Goal: Task Accomplishment & Management: Complete application form

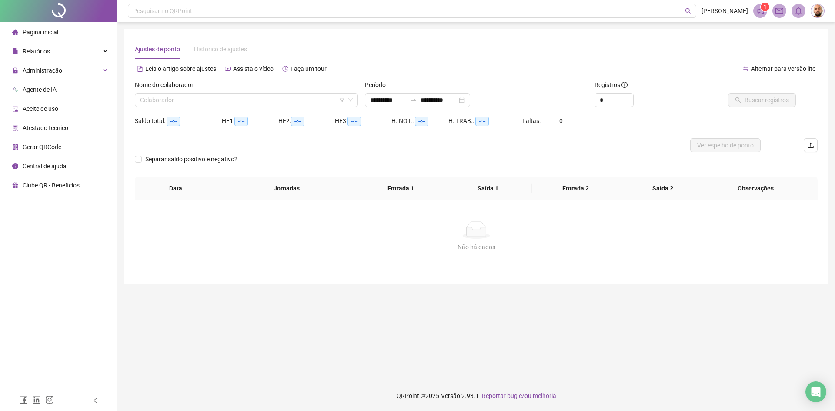
type input "**********"
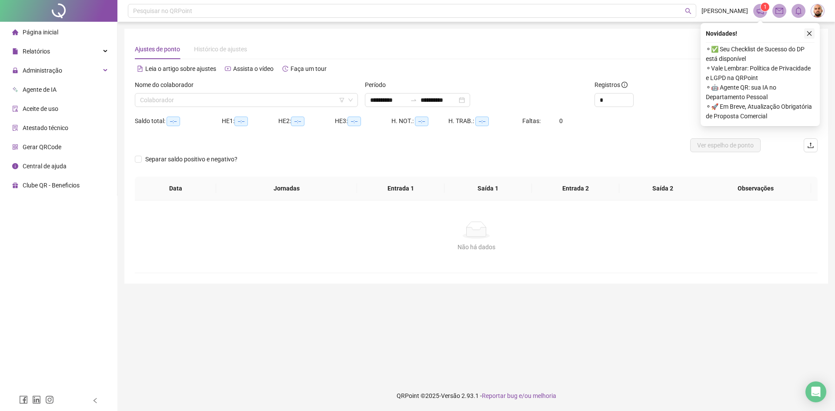
click at [811, 31] on icon "close" at bounding box center [809, 33] width 6 height 6
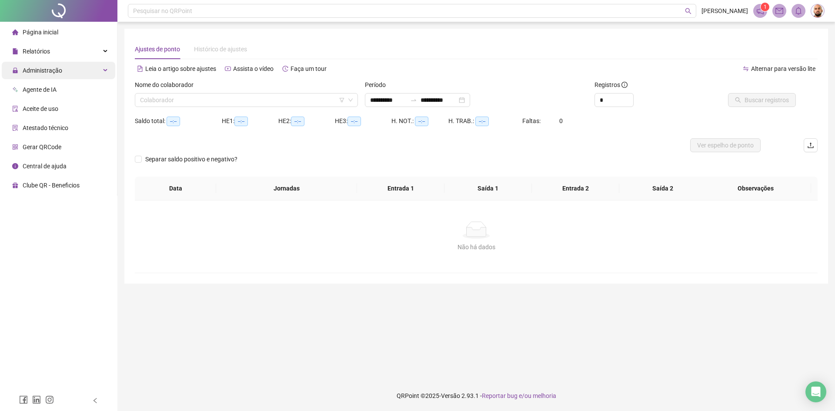
click at [47, 70] on span "Administração" at bounding box center [43, 70] width 40 height 7
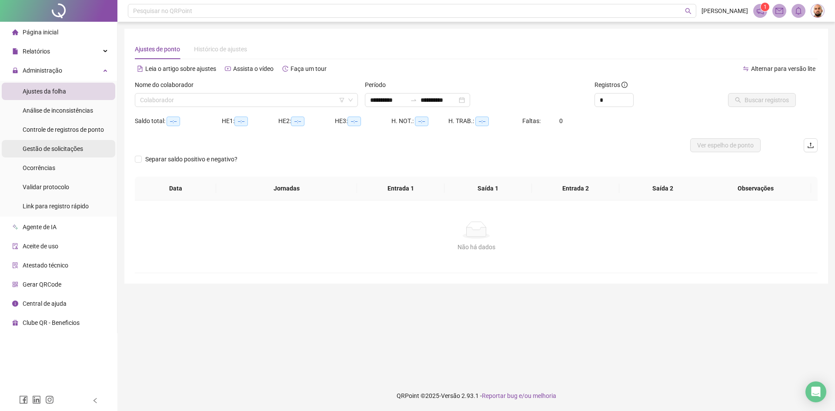
click at [63, 150] on span "Gestão de solicitações" at bounding box center [53, 148] width 60 height 7
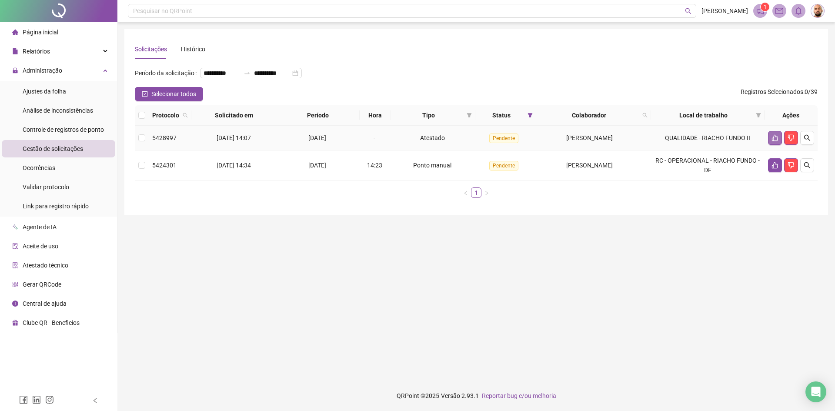
click at [775, 141] on icon "like" at bounding box center [774, 137] width 7 height 7
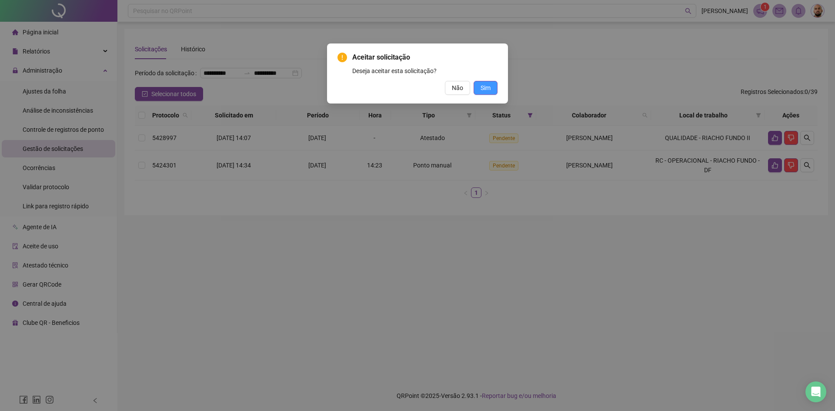
click at [495, 88] on button "Sim" at bounding box center [486, 88] width 24 height 14
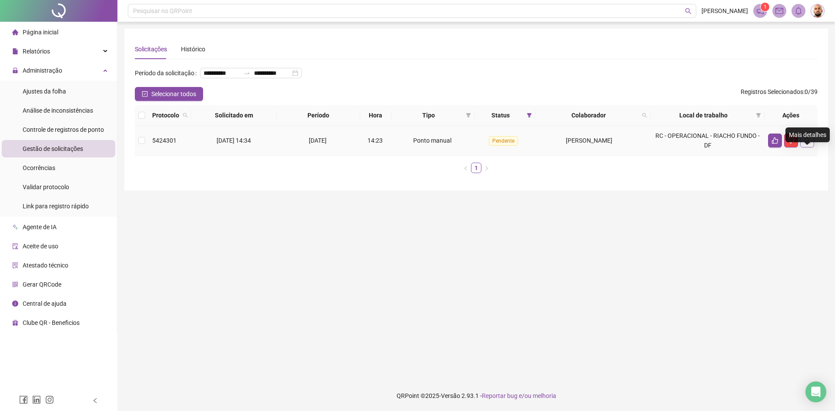
click at [807, 144] on icon "search" at bounding box center [807, 140] width 7 height 7
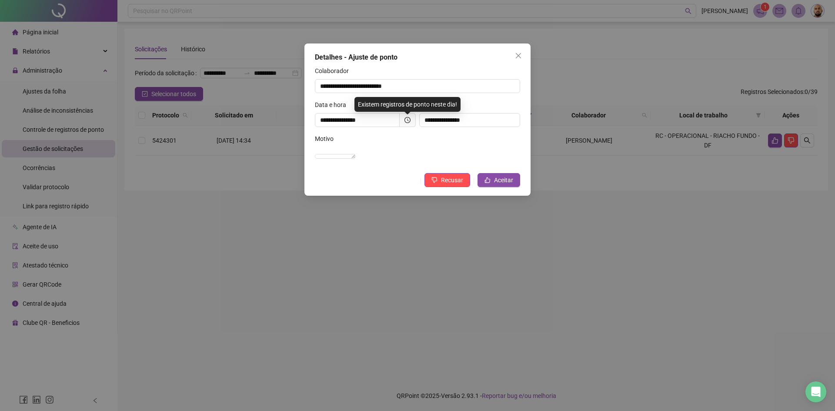
click at [611, 312] on div "**********" at bounding box center [417, 205] width 835 height 411
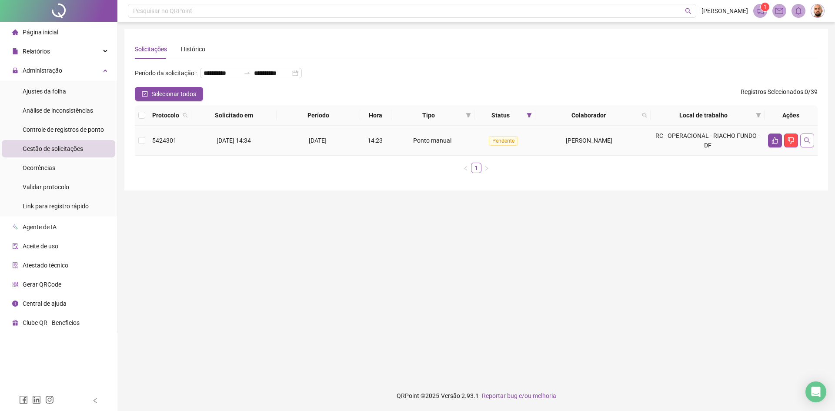
click at [806, 144] on icon "search" at bounding box center [807, 140] width 7 height 7
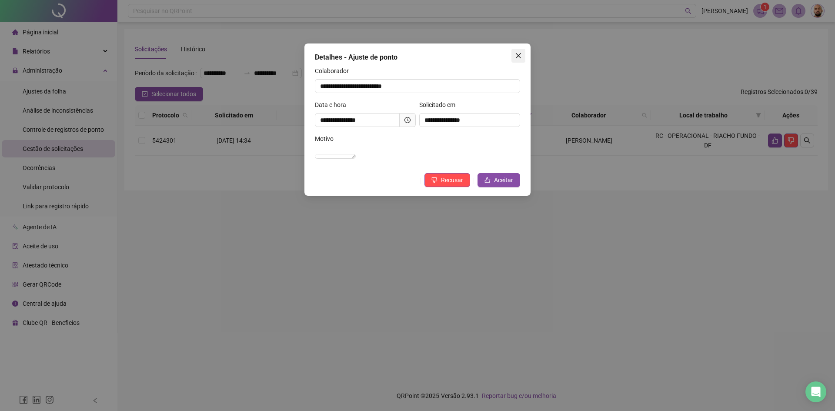
click at [517, 57] on icon "close" at bounding box center [518, 55] width 5 height 5
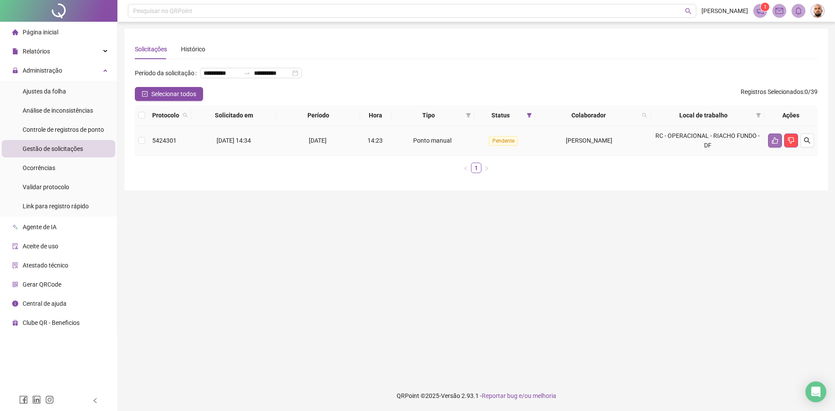
click at [777, 147] on button "button" at bounding box center [775, 140] width 14 height 14
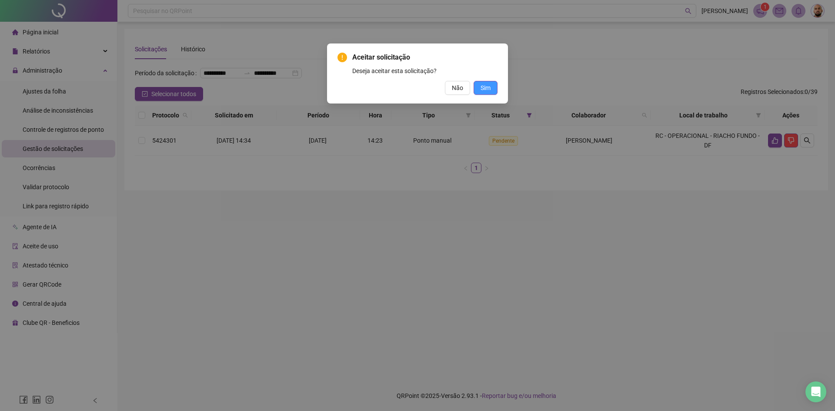
click at [490, 87] on button "Sim" at bounding box center [486, 88] width 24 height 14
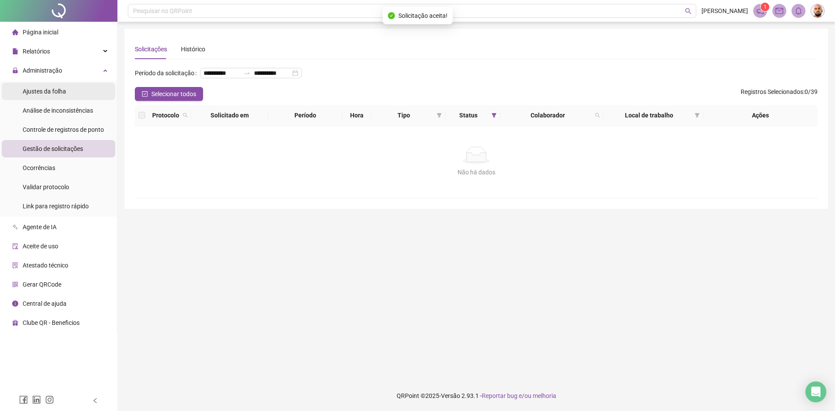
click at [59, 91] on span "Ajustes da folha" at bounding box center [44, 91] width 43 height 7
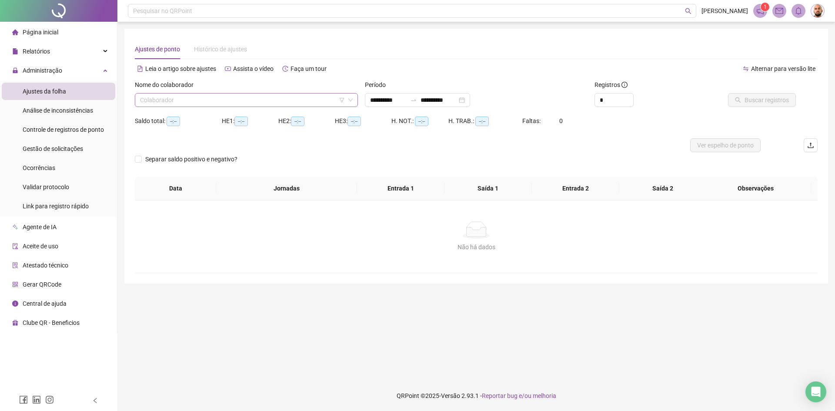
click at [195, 100] on input "search" at bounding box center [242, 99] width 205 height 13
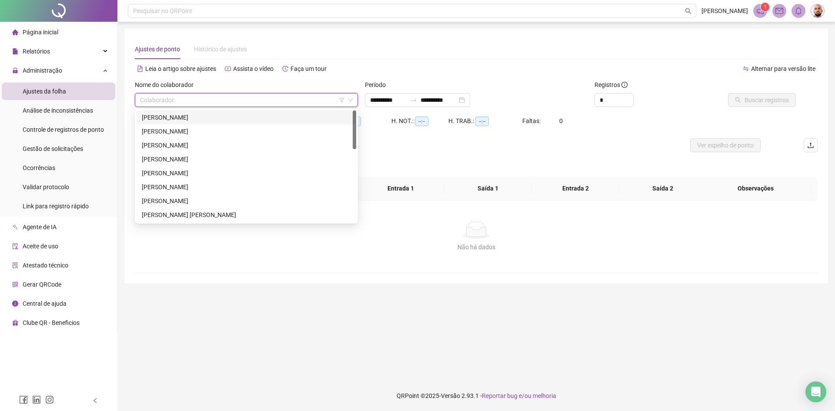
type input "**********"
click at [191, 119] on div "[PERSON_NAME]" at bounding box center [246, 118] width 209 height 10
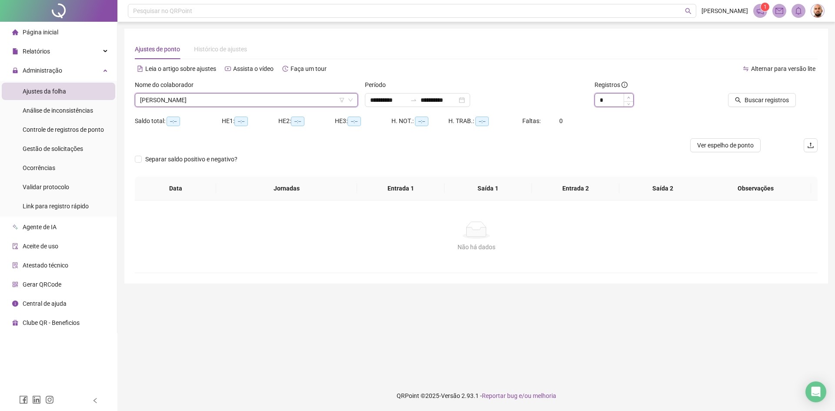
type input "*"
click at [630, 99] on icon "up" at bounding box center [628, 97] width 3 height 3
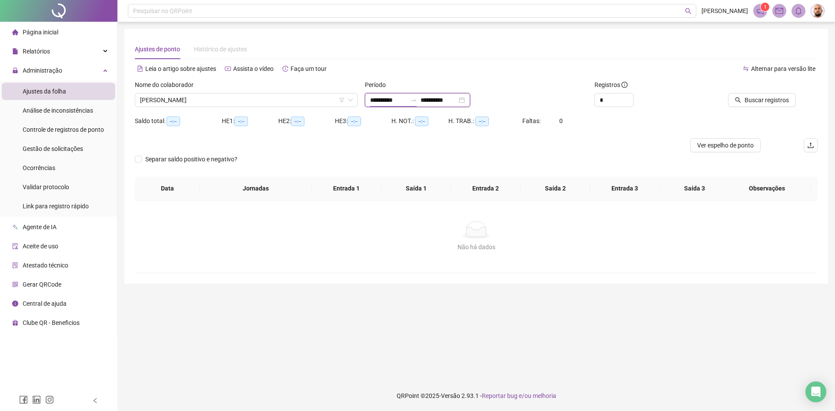
click at [385, 100] on input "**********" at bounding box center [388, 100] width 37 height 10
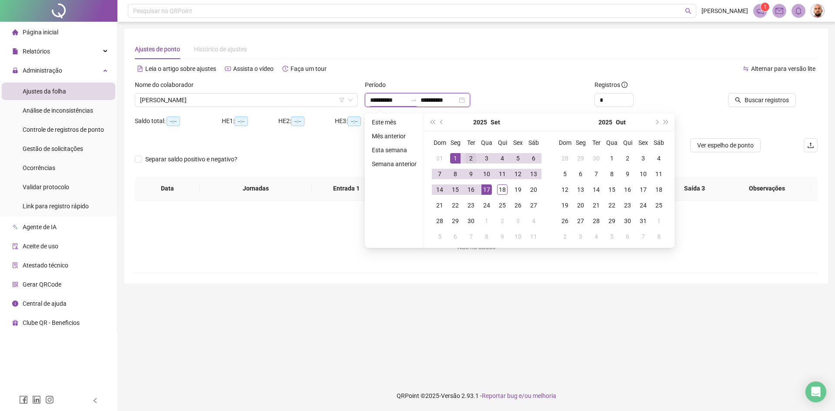
type input "**********"
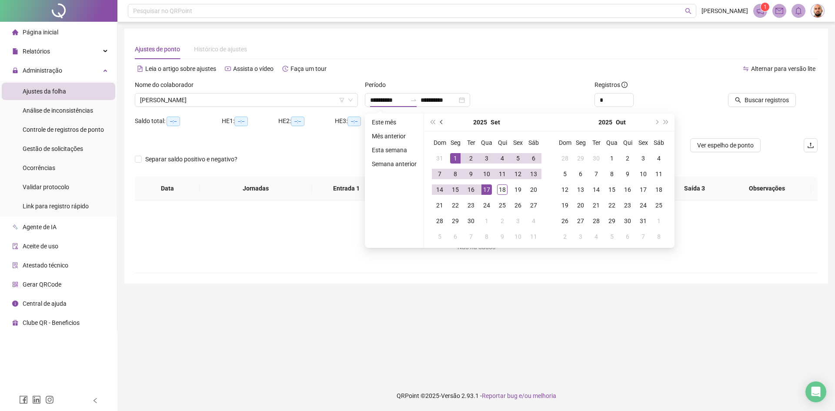
click at [444, 122] on button "prev-year" at bounding box center [442, 121] width 10 height 17
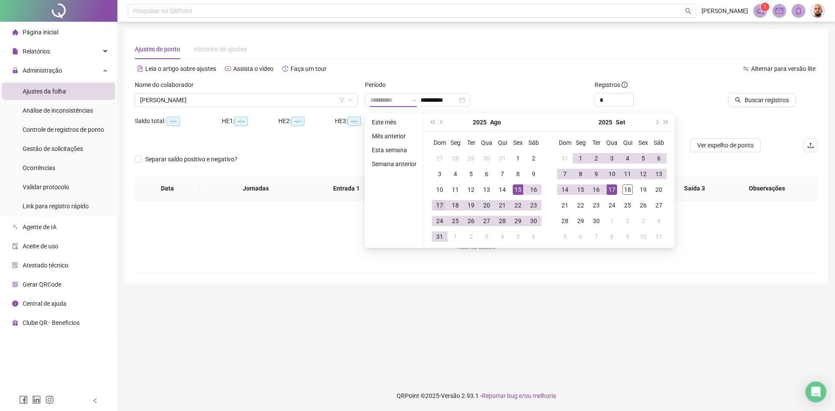
type input "**********"
click at [440, 204] on div "17" at bounding box center [439, 205] width 10 height 10
type input "**********"
click at [613, 189] on div "17" at bounding box center [612, 189] width 10 height 10
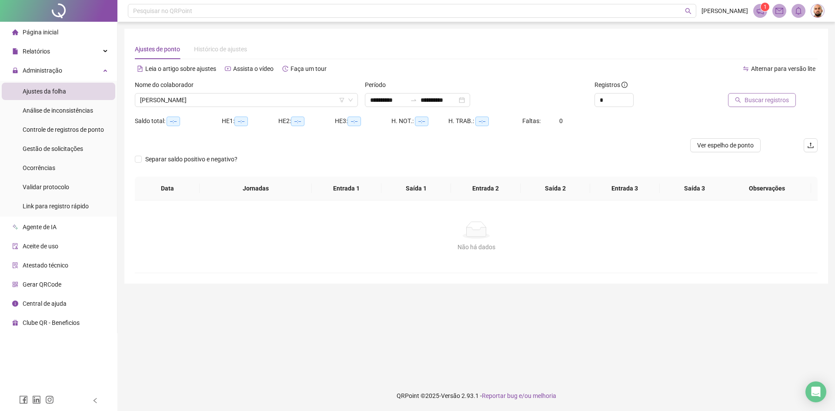
click at [757, 99] on span "Buscar registros" at bounding box center [766, 100] width 44 height 10
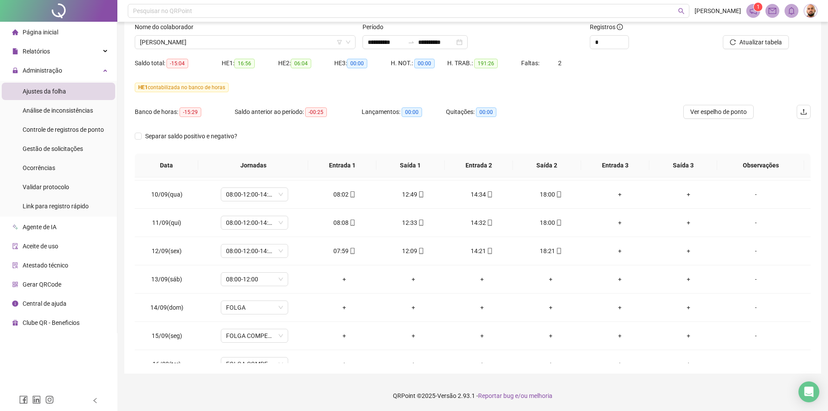
scroll to position [719, 0]
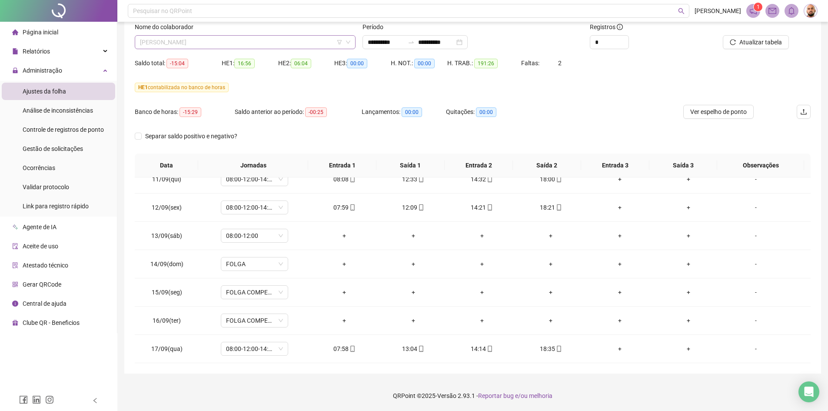
click at [272, 43] on span "[PERSON_NAME]" at bounding box center [245, 42] width 210 height 13
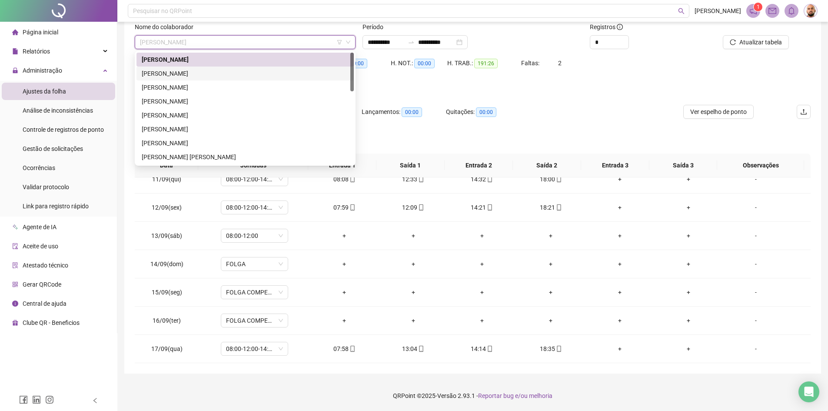
click at [236, 77] on div "[PERSON_NAME]" at bounding box center [245, 74] width 207 height 10
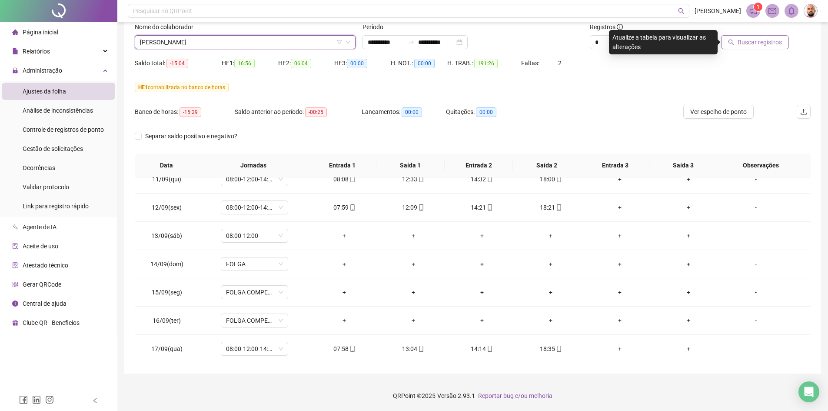
click at [738, 43] on button "Buscar registros" at bounding box center [755, 42] width 68 height 14
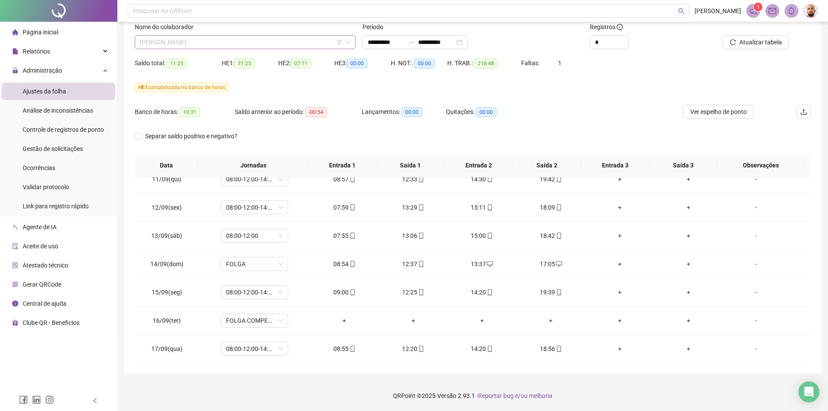
click at [235, 42] on span "[PERSON_NAME]" at bounding box center [245, 42] width 210 height 13
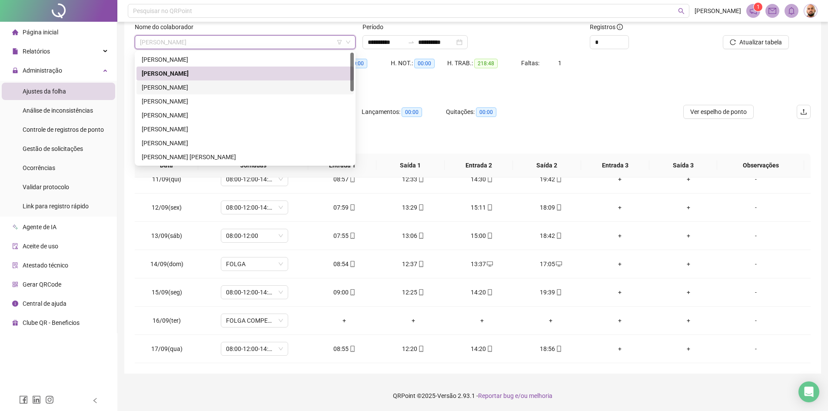
click at [217, 87] on div "[PERSON_NAME]" at bounding box center [245, 88] width 207 height 10
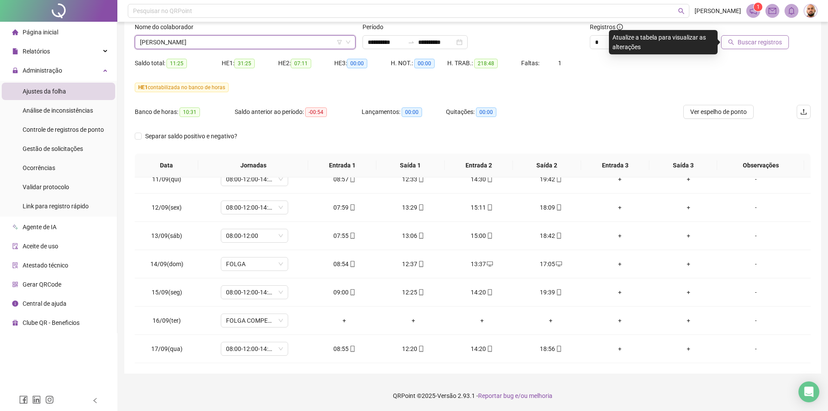
click at [765, 47] on span "Buscar registros" at bounding box center [760, 42] width 44 height 10
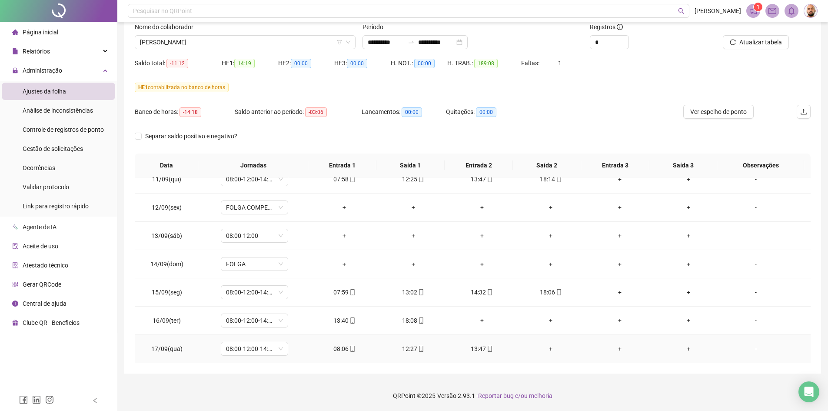
click at [548, 349] on div "+" at bounding box center [551, 349] width 55 height 10
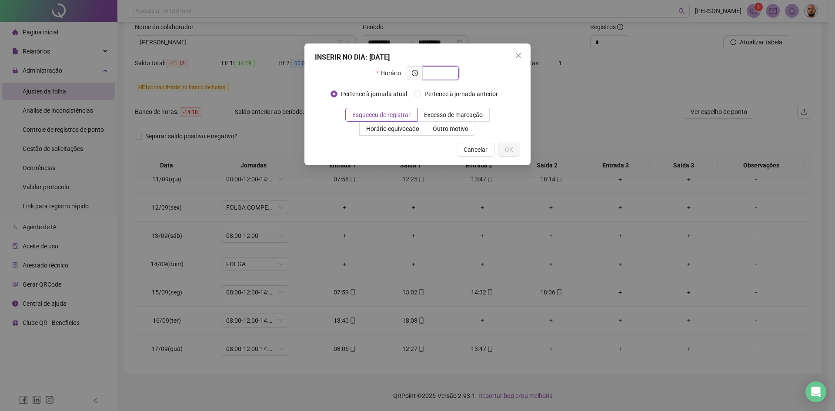
click at [441, 73] on input "text" at bounding box center [440, 73] width 24 height 10
type input "*****"
click at [512, 152] on span "OK" at bounding box center [509, 150] width 8 height 10
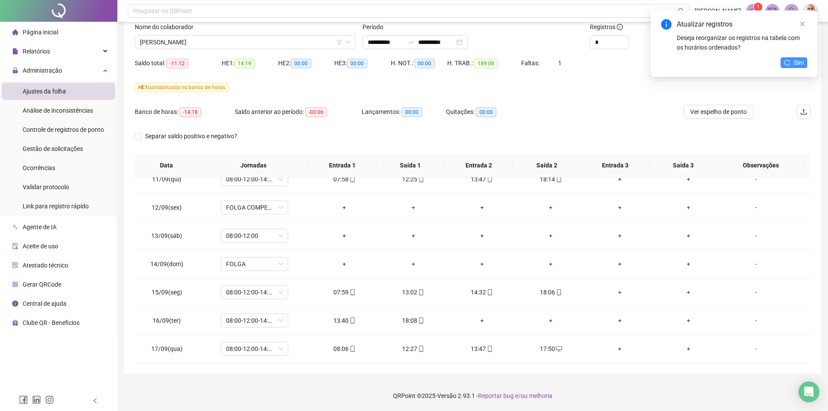
click at [787, 64] on icon "reload" at bounding box center [787, 63] width 6 height 6
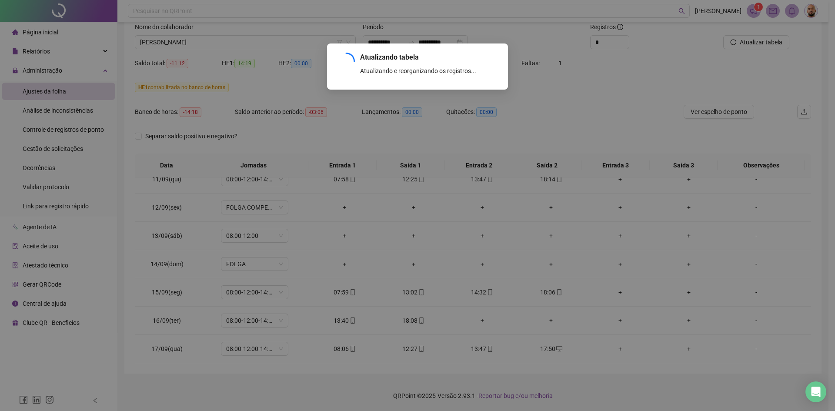
click at [776, 44] on div "Atualizando tabela Atualizando e reorganizando os registros... OK" at bounding box center [417, 205] width 835 height 411
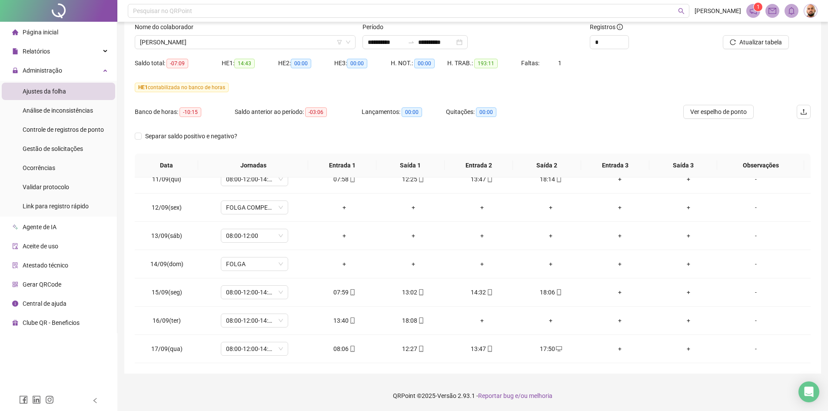
click at [776, 46] on span "Atualizar tabela" at bounding box center [761, 42] width 43 height 10
click at [226, 45] on span "[PERSON_NAME]" at bounding box center [245, 42] width 210 height 13
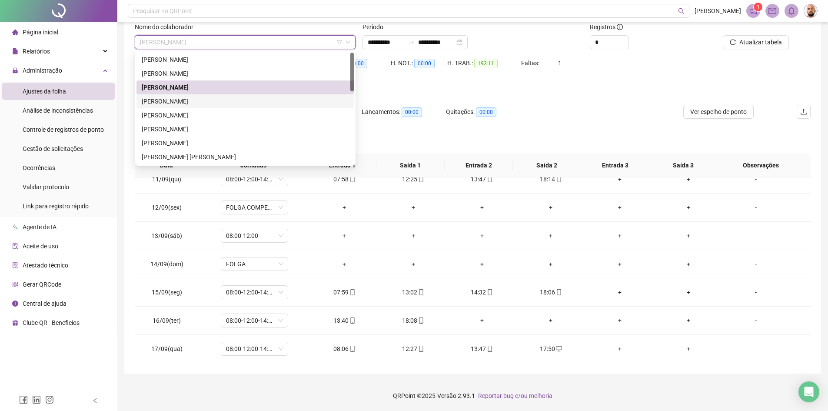
click at [215, 100] on div "[PERSON_NAME]" at bounding box center [245, 102] width 207 height 10
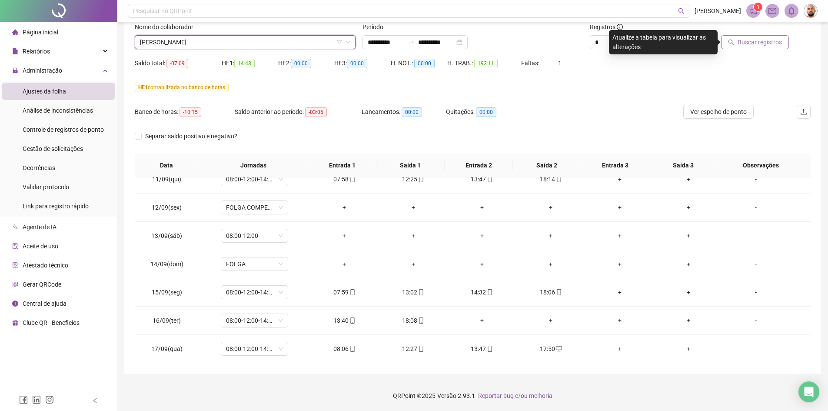
click at [755, 42] on span "Buscar registros" at bounding box center [760, 42] width 44 height 10
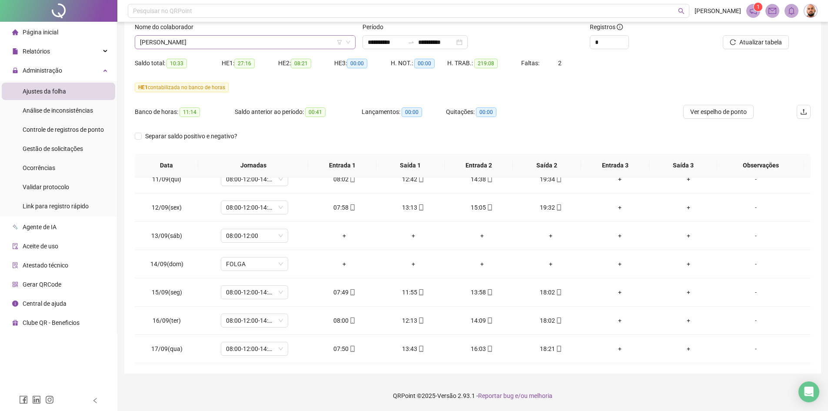
click at [251, 43] on span "[PERSON_NAME]" at bounding box center [245, 42] width 210 height 13
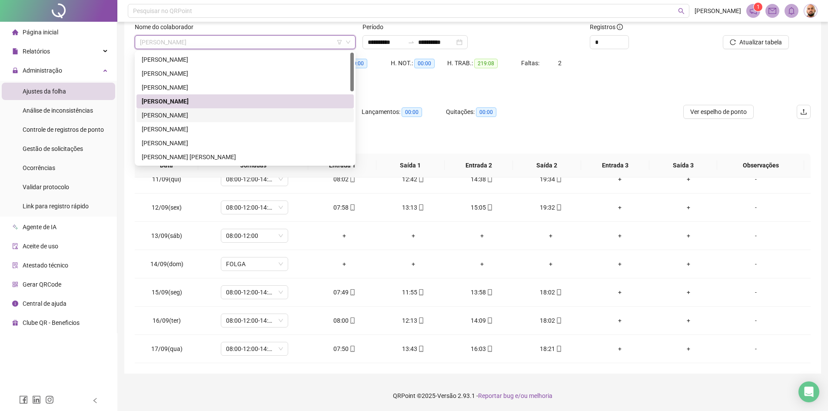
click at [217, 117] on div "[PERSON_NAME]" at bounding box center [245, 115] width 207 height 10
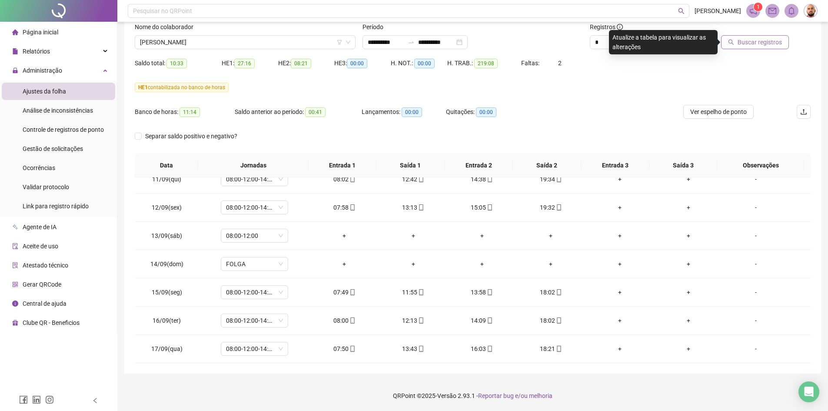
click at [763, 47] on span "Buscar registros" at bounding box center [760, 42] width 44 height 10
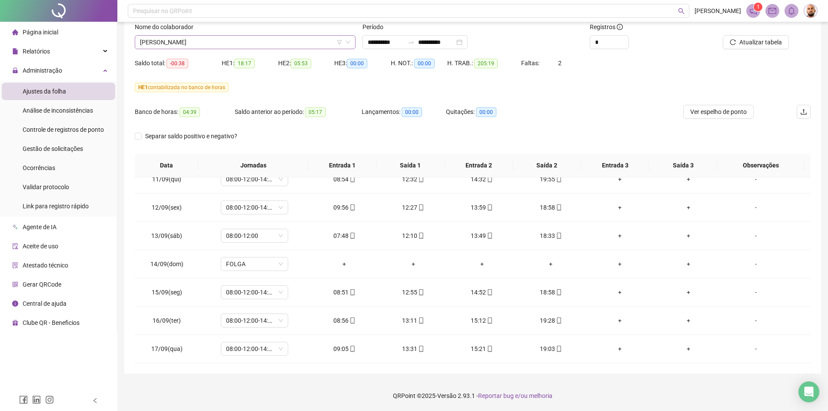
click at [288, 40] on span "[PERSON_NAME]" at bounding box center [245, 42] width 210 height 13
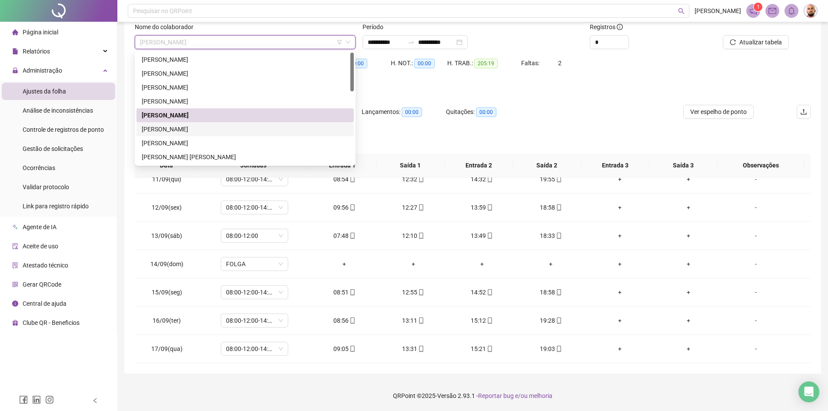
click at [222, 129] on div "[PERSON_NAME]" at bounding box center [245, 129] width 207 height 10
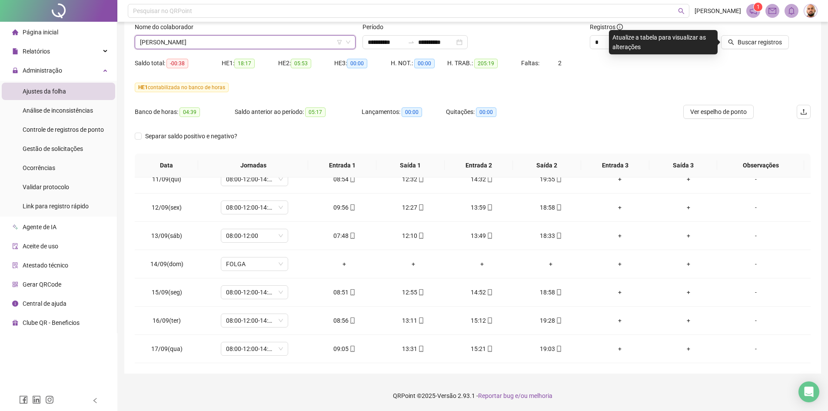
click at [775, 41] on span "Buscar registros" at bounding box center [760, 42] width 44 height 10
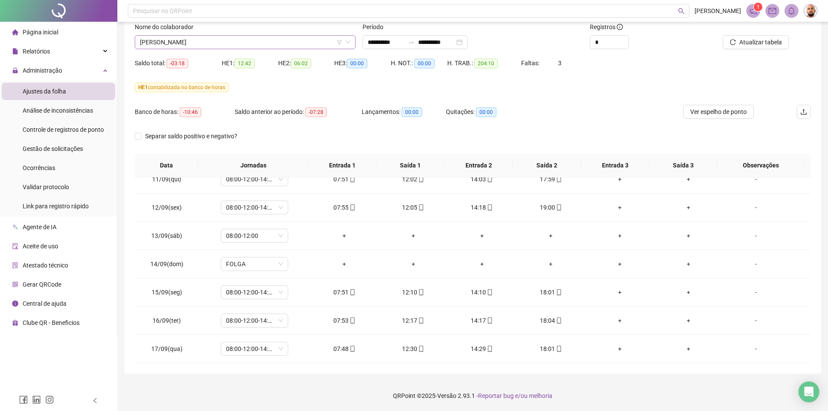
click at [274, 41] on span "[PERSON_NAME]" at bounding box center [245, 42] width 210 height 13
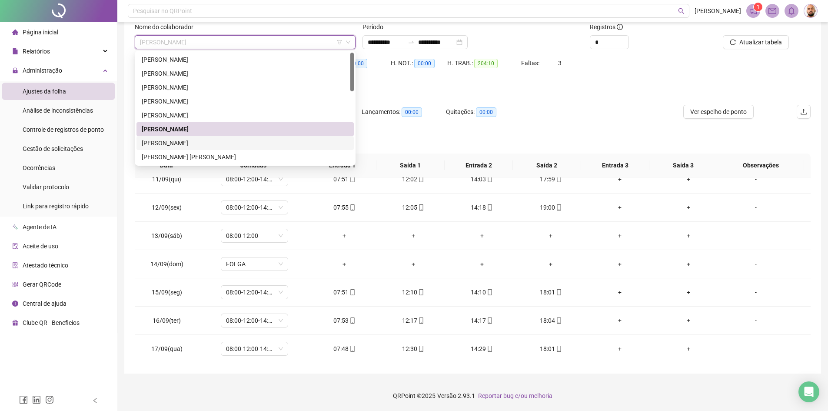
click at [220, 140] on div "[PERSON_NAME]" at bounding box center [245, 143] width 207 height 10
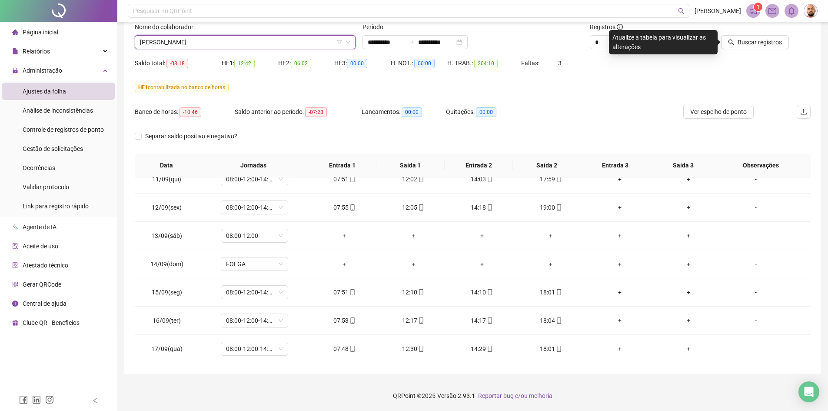
click at [781, 33] on div at bounding box center [746, 28] width 85 height 13
click at [782, 45] on span "Buscar registros" at bounding box center [760, 42] width 44 height 10
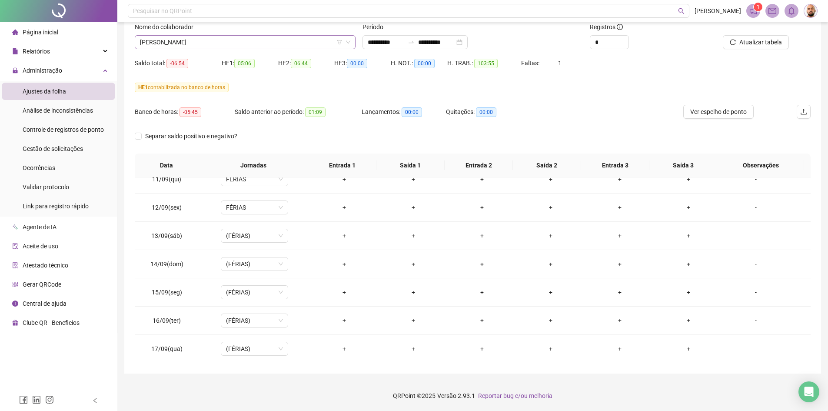
click at [245, 44] on span "[PERSON_NAME]" at bounding box center [245, 42] width 210 height 13
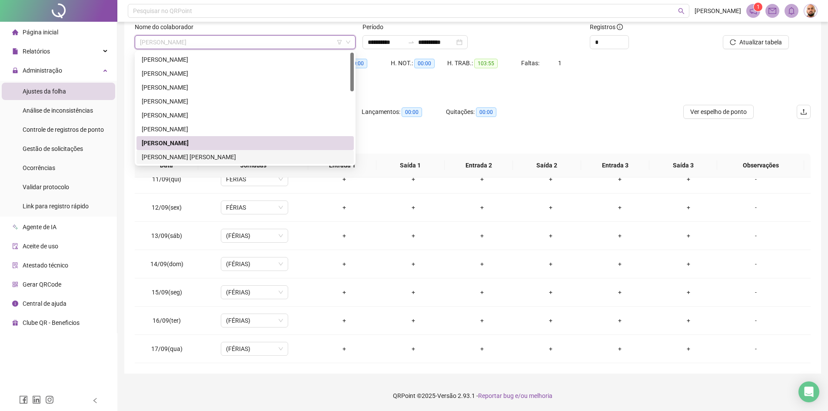
click at [238, 155] on div "[PERSON_NAME] [PERSON_NAME]" at bounding box center [245, 157] width 207 height 10
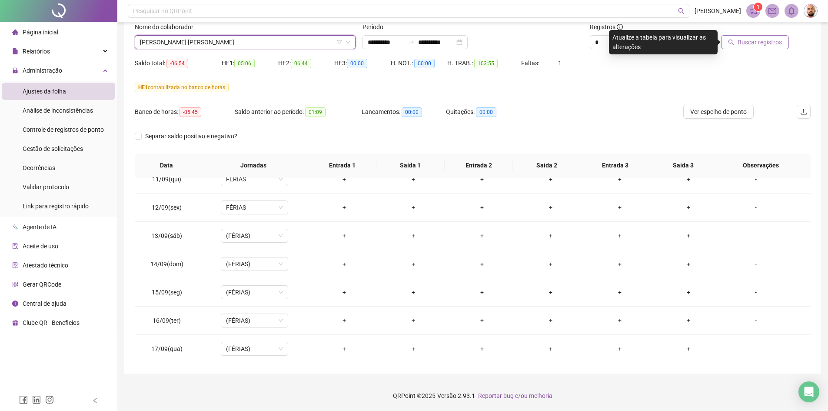
click at [737, 41] on button "Buscar registros" at bounding box center [755, 42] width 68 height 14
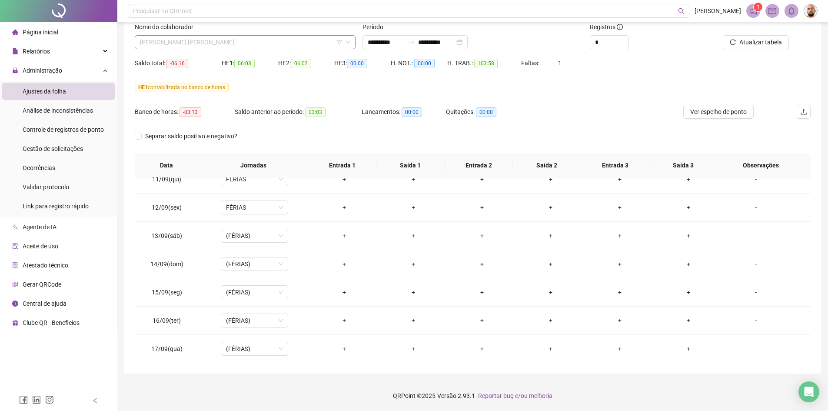
click at [276, 42] on span "[PERSON_NAME] [PERSON_NAME]" at bounding box center [245, 42] width 210 height 13
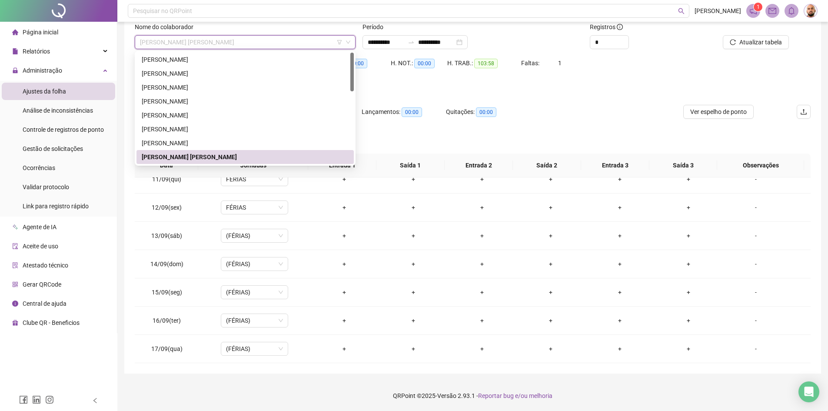
scroll to position [87, 0]
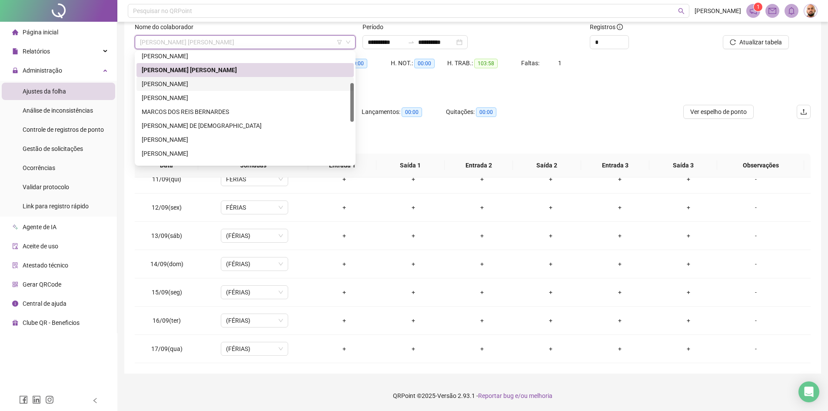
click at [193, 88] on div "[PERSON_NAME]" at bounding box center [245, 84] width 207 height 10
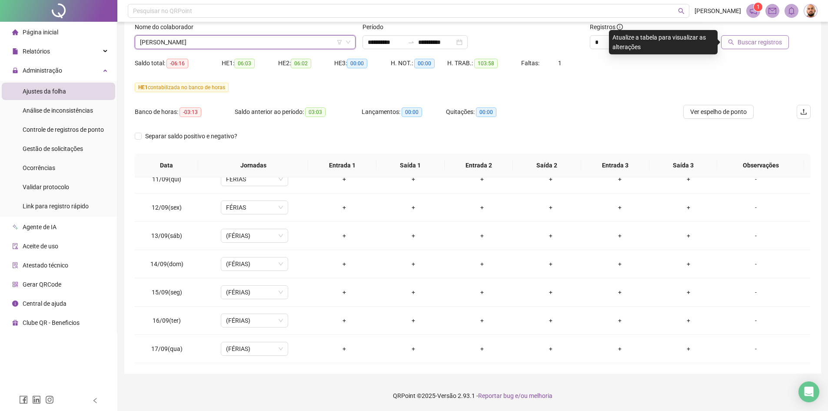
click at [754, 43] on span "Buscar registros" at bounding box center [760, 42] width 44 height 10
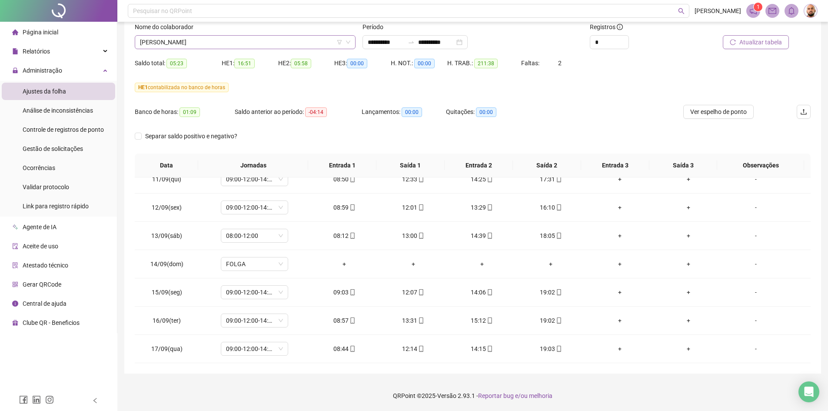
click at [237, 41] on span "[PERSON_NAME]" at bounding box center [245, 42] width 210 height 13
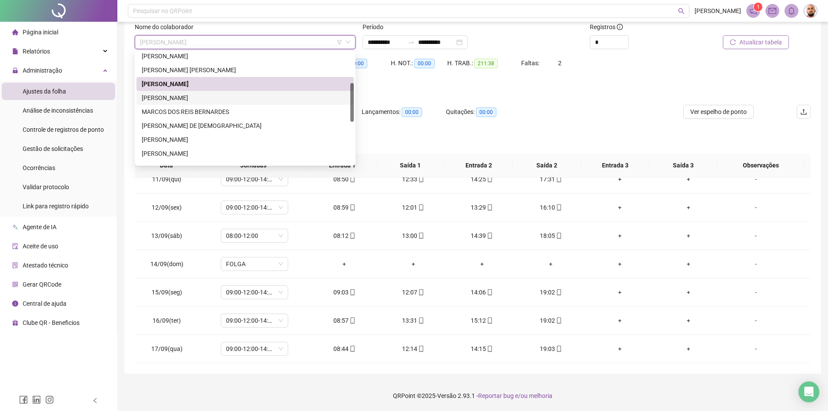
click at [206, 104] on div "[PERSON_NAME]" at bounding box center [245, 98] width 217 height 14
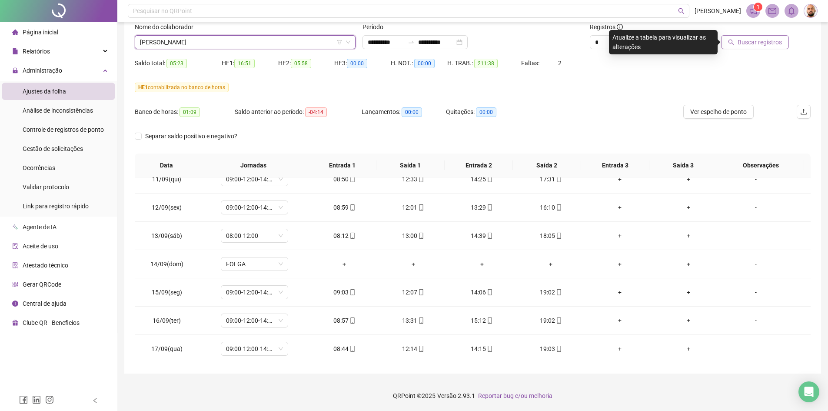
click at [755, 40] on span "Buscar registros" at bounding box center [760, 42] width 44 height 10
click at [265, 45] on span "[PERSON_NAME]" at bounding box center [245, 42] width 210 height 13
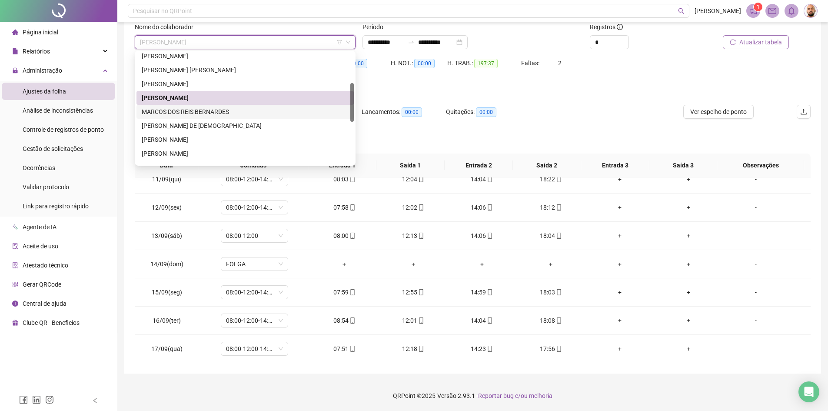
click at [230, 110] on div "MARCOS DOS REIS BERNARDES" at bounding box center [245, 112] width 207 height 10
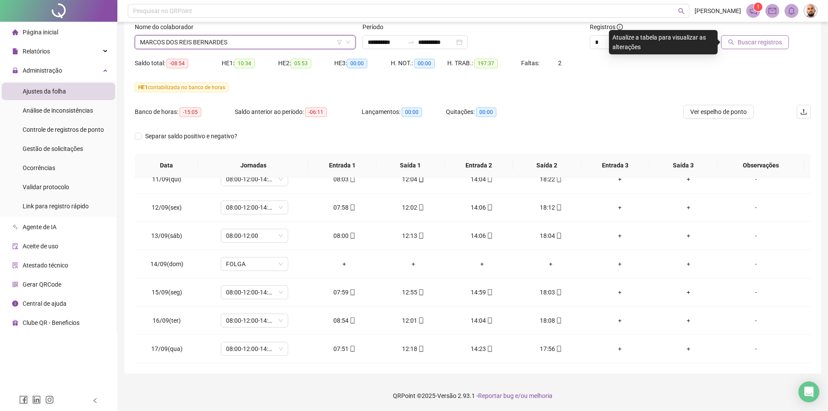
click at [767, 46] on span "Buscar registros" at bounding box center [760, 42] width 44 height 10
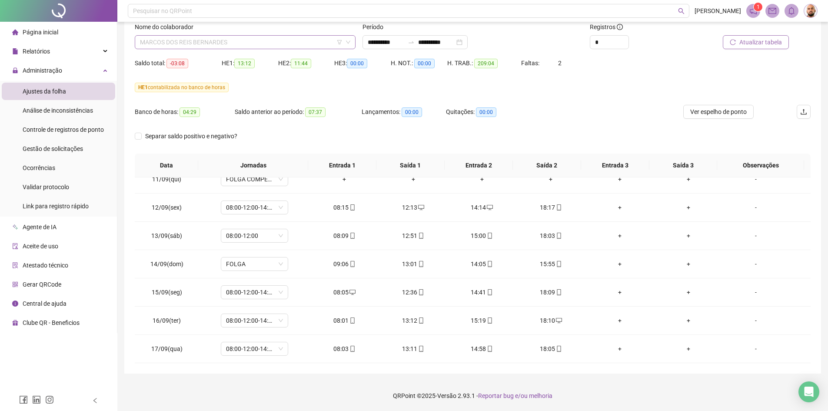
click at [243, 42] on span "MARCOS DOS REIS BERNARDES" at bounding box center [245, 42] width 210 height 13
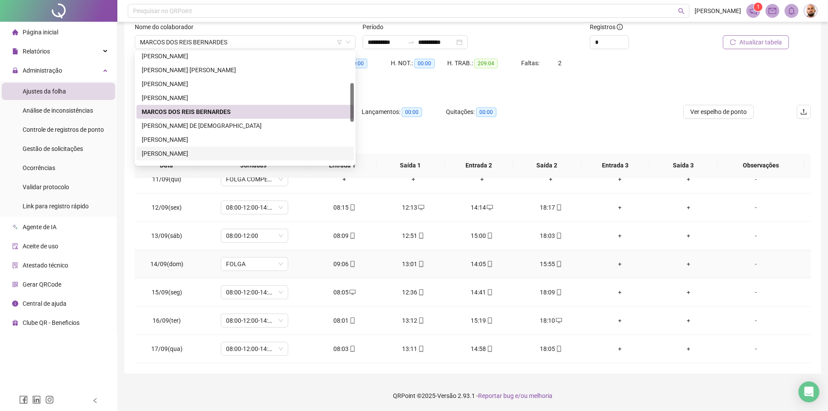
click at [685, 262] on div "+" at bounding box center [688, 264] width 55 height 10
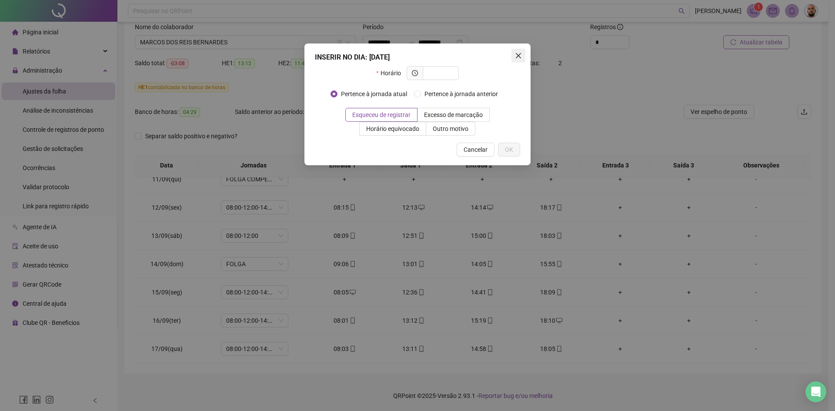
click at [517, 53] on icon "close" at bounding box center [518, 55] width 7 height 7
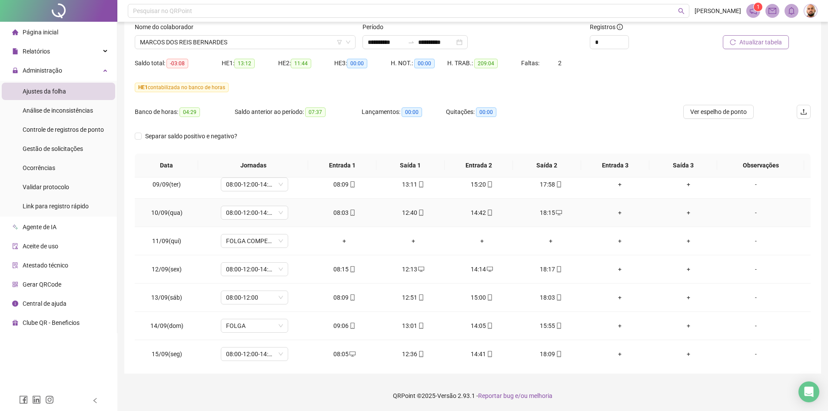
scroll to position [719, 0]
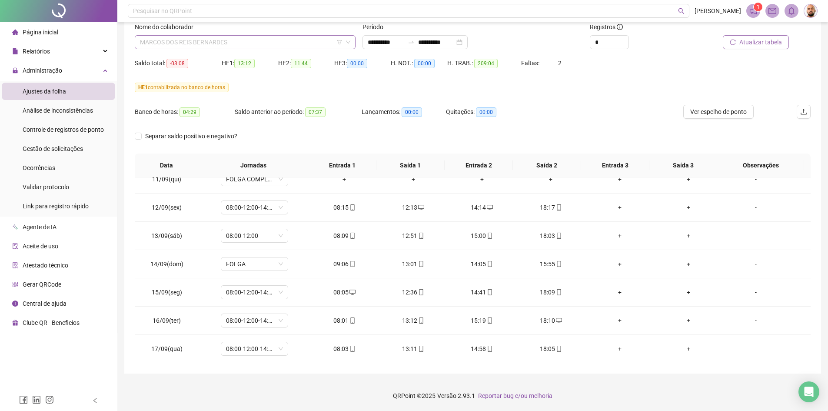
click at [269, 46] on span "MARCOS DOS REIS BERNARDES" at bounding box center [245, 42] width 210 height 13
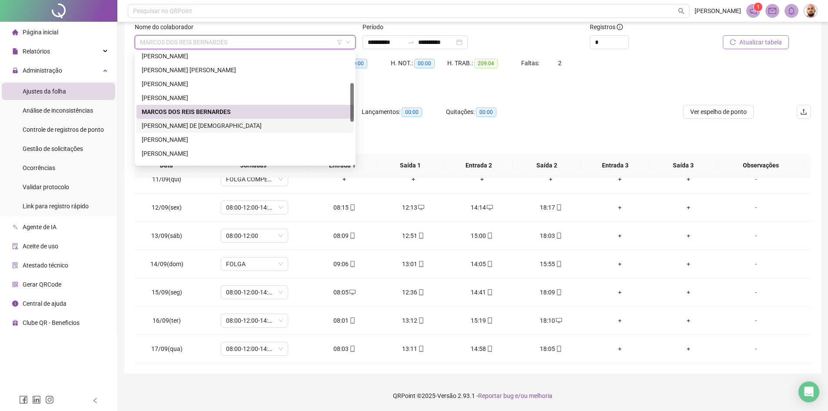
click at [221, 125] on div "[PERSON_NAME] DE [DEMOGRAPHIC_DATA]" at bounding box center [245, 126] width 207 height 10
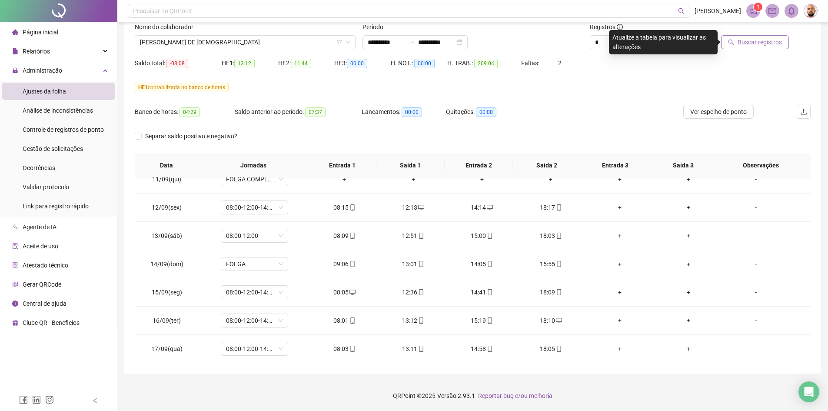
click at [775, 43] on span "Buscar registros" at bounding box center [760, 42] width 44 height 10
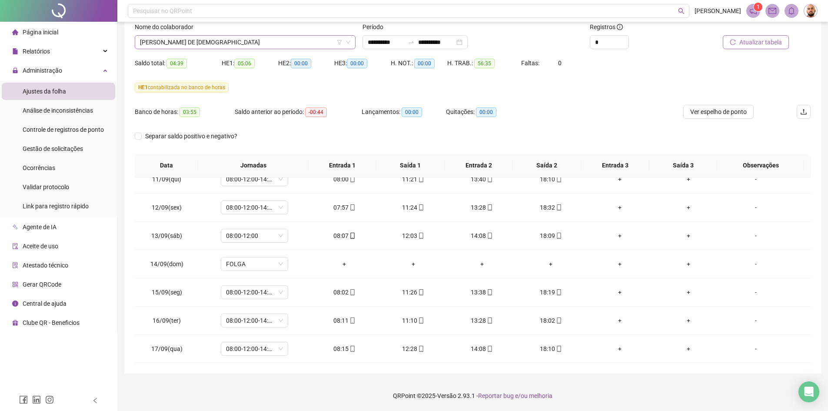
click at [260, 40] on span "[PERSON_NAME] DE [DEMOGRAPHIC_DATA]" at bounding box center [245, 42] width 210 height 13
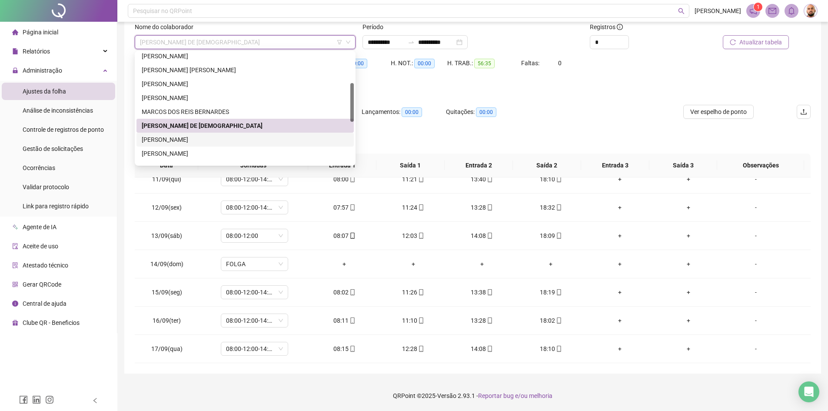
click at [227, 144] on div "[PERSON_NAME]" at bounding box center [245, 140] width 217 height 14
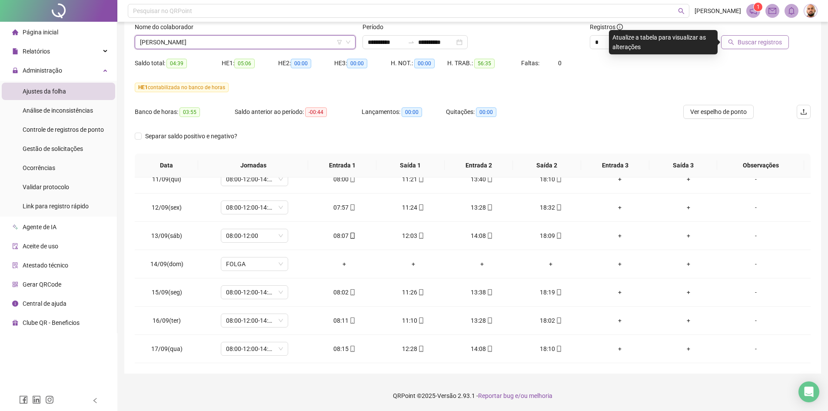
click at [747, 46] on span "Buscar registros" at bounding box center [760, 42] width 44 height 10
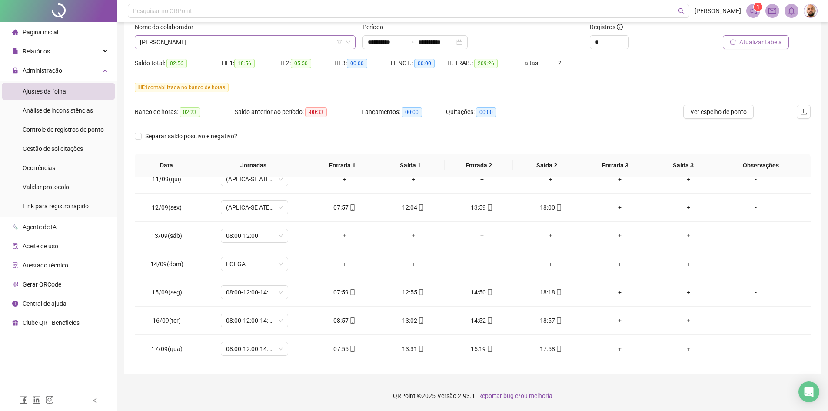
click at [286, 39] on span "[PERSON_NAME]" at bounding box center [245, 42] width 210 height 13
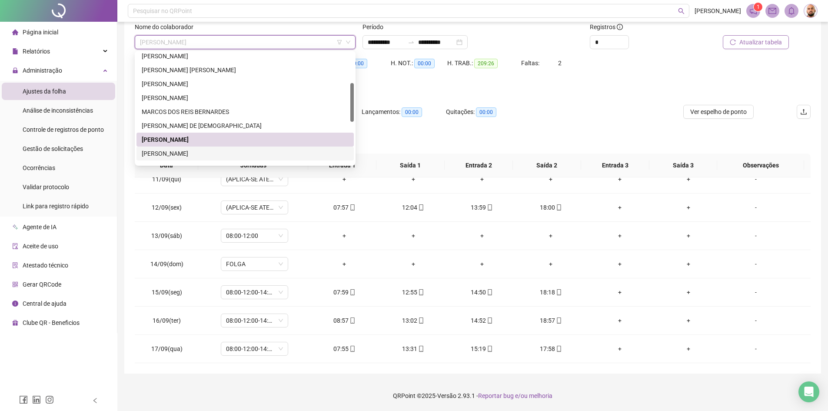
click at [193, 156] on div "[PERSON_NAME]" at bounding box center [245, 154] width 207 height 10
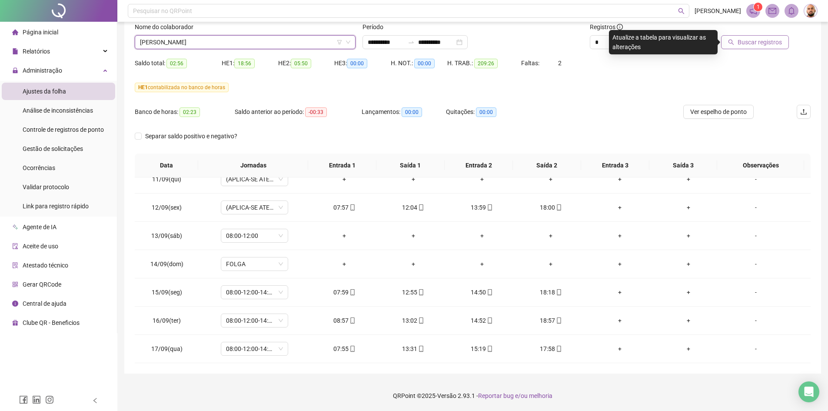
click at [743, 47] on button "Buscar registros" at bounding box center [755, 42] width 68 height 14
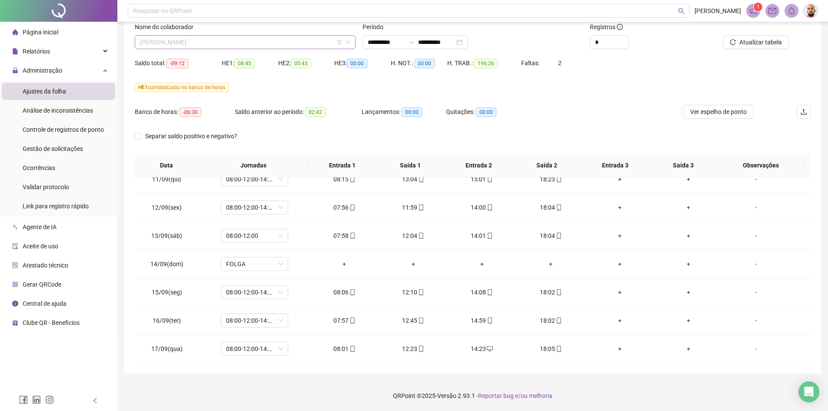
click at [283, 44] on span "[PERSON_NAME]" at bounding box center [245, 42] width 210 height 13
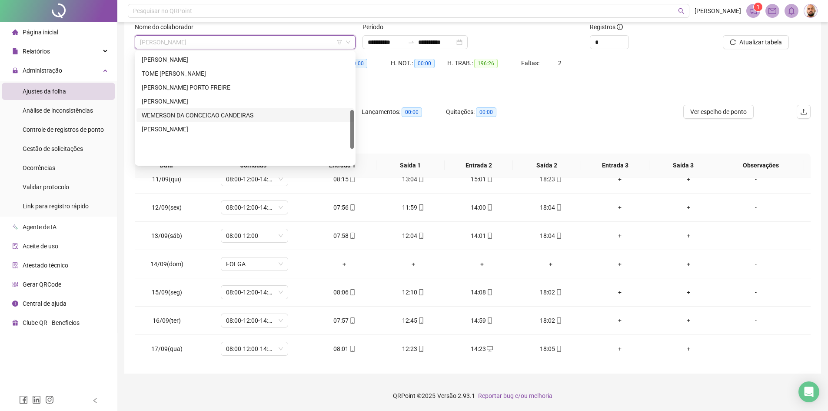
scroll to position [122, 0]
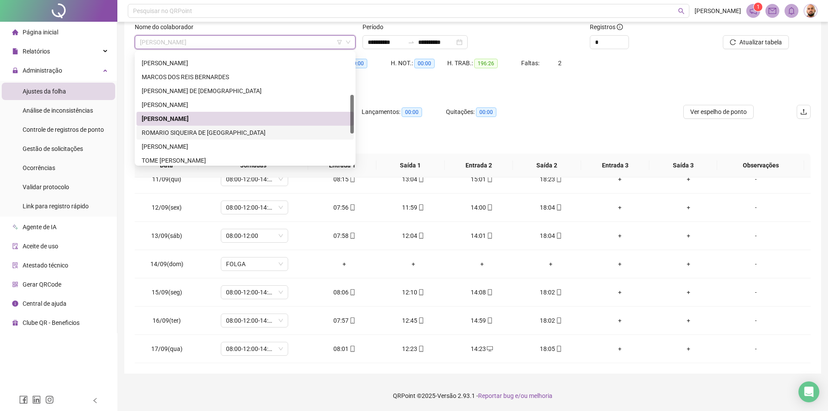
click at [204, 132] on div "ROMARIO SIQUEIRA DE [GEOGRAPHIC_DATA]" at bounding box center [245, 133] width 207 height 10
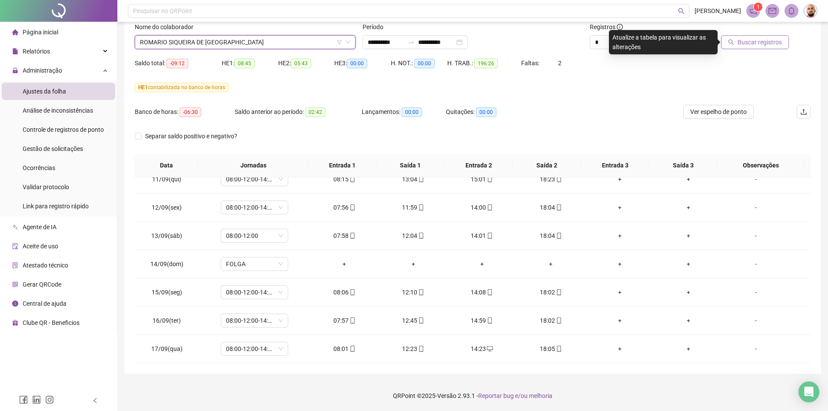
click at [767, 43] on span "Buscar registros" at bounding box center [760, 42] width 44 height 10
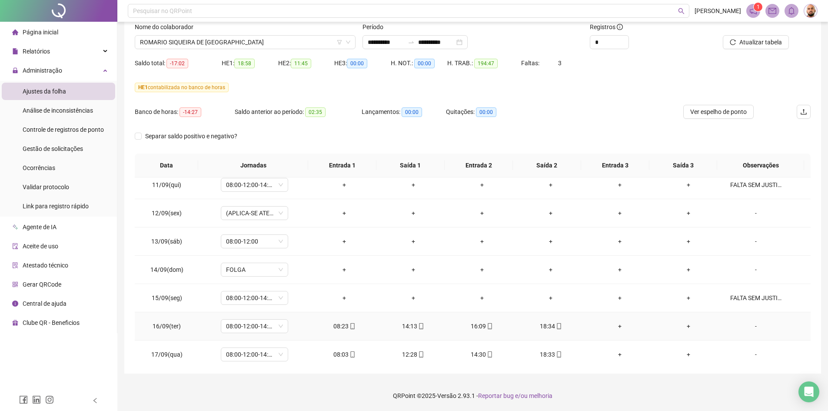
scroll to position [719, 0]
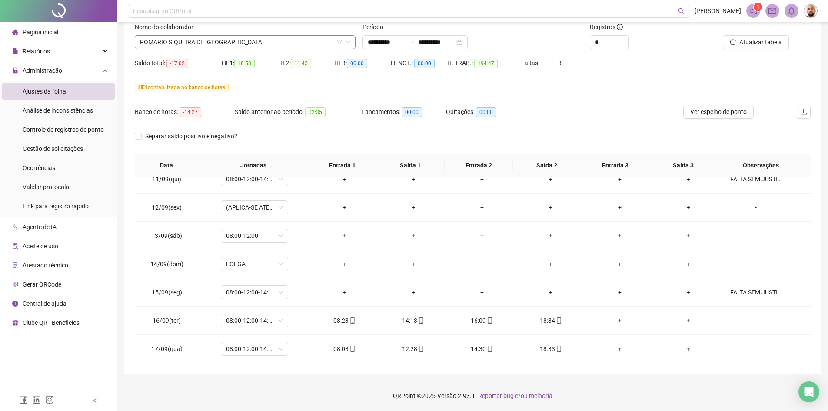
click at [239, 40] on span "ROMARIO SIQUEIRA DE [GEOGRAPHIC_DATA]" at bounding box center [245, 42] width 210 height 13
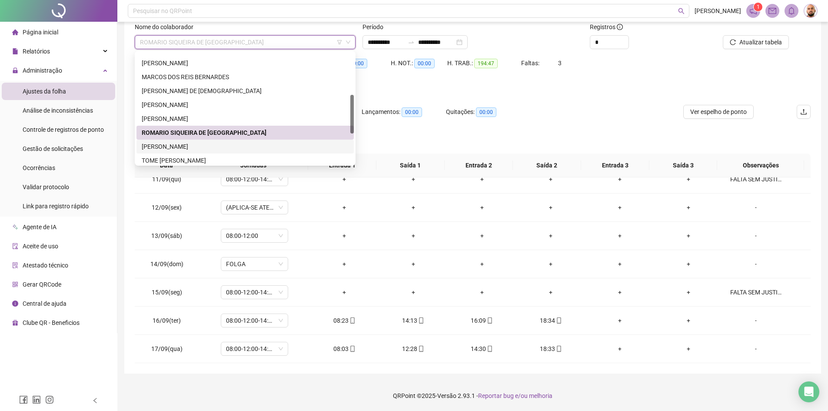
click at [216, 143] on div "[PERSON_NAME]" at bounding box center [245, 147] width 207 height 10
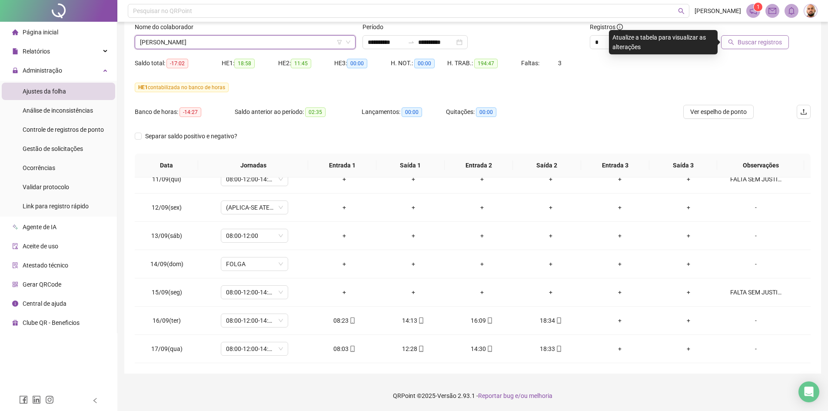
click at [772, 47] on div "Buscar registros" at bounding box center [758, 39] width 114 height 34
click at [772, 46] on span "Buscar registros" at bounding box center [760, 42] width 44 height 10
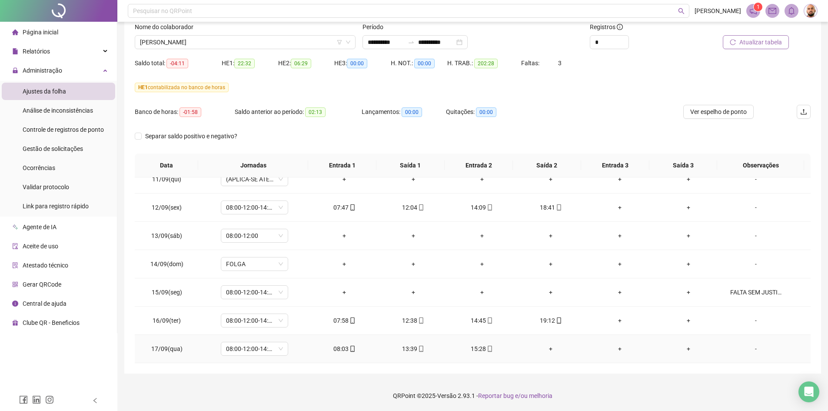
click at [548, 349] on div "+" at bounding box center [551, 349] width 55 height 10
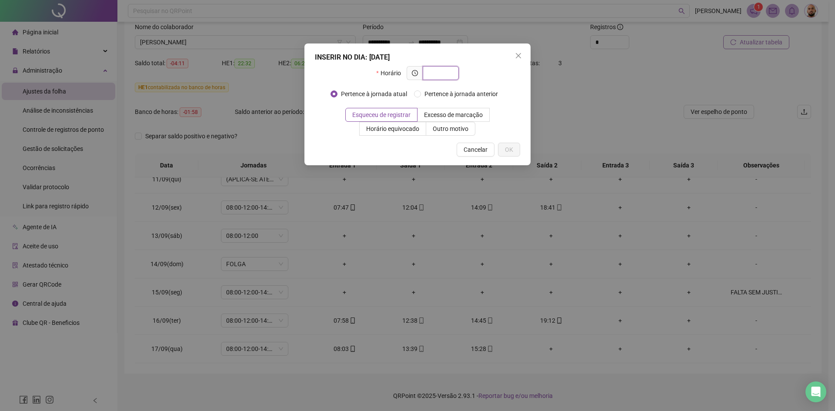
click at [447, 72] on input "text" at bounding box center [440, 73] width 24 height 10
type input "*****"
click at [509, 147] on span "OK" at bounding box center [509, 150] width 8 height 10
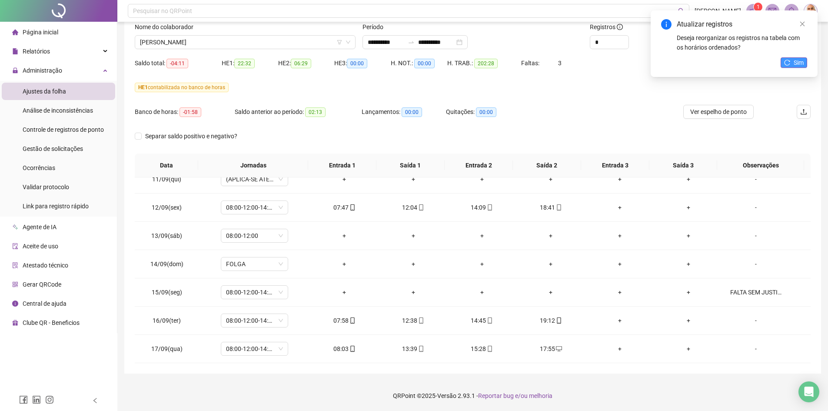
click at [794, 63] on button "Sim" at bounding box center [794, 62] width 27 height 10
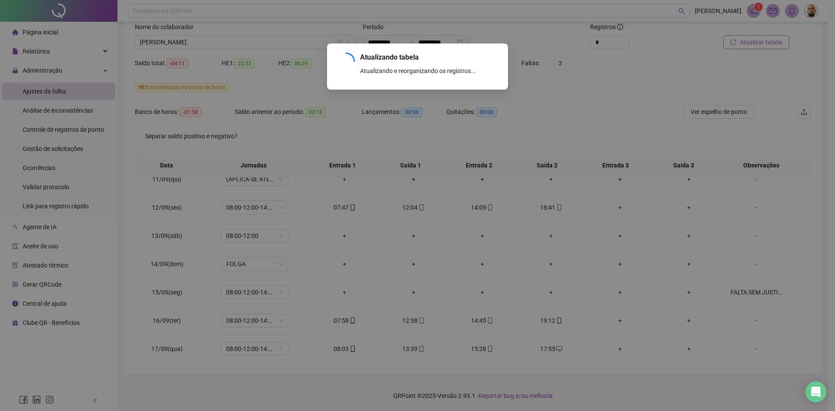
click at [752, 46] on div "Atualizando tabela Atualizando e reorganizando os registros... OK" at bounding box center [417, 205] width 835 height 411
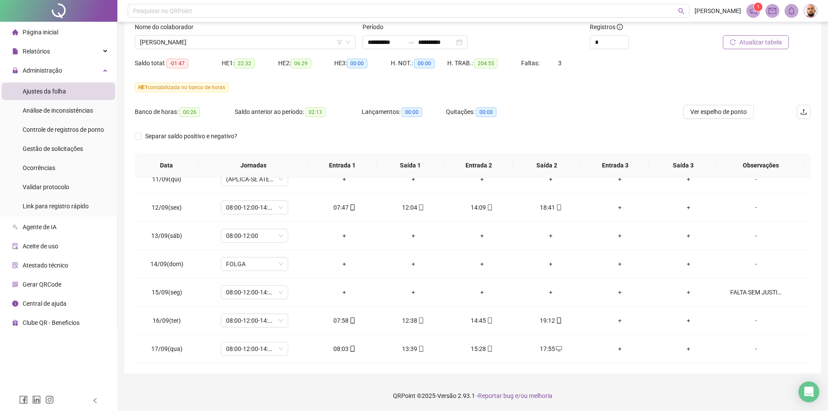
click at [752, 46] on span "Atualizar tabela" at bounding box center [761, 42] width 43 height 10
click at [228, 43] on span "[PERSON_NAME]" at bounding box center [245, 42] width 210 height 13
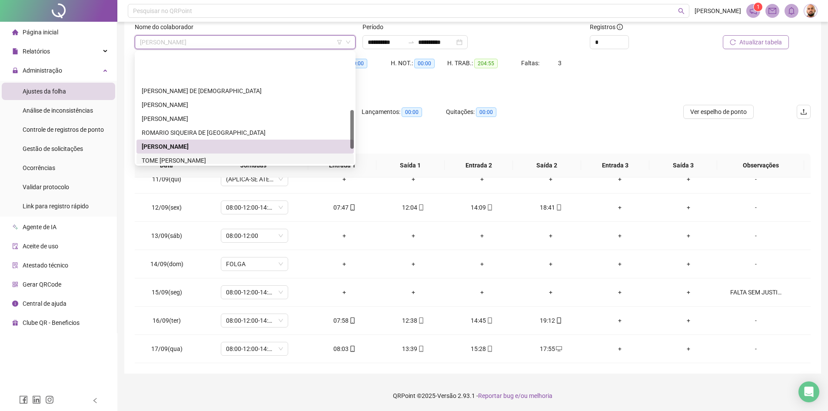
scroll to position [209, 0]
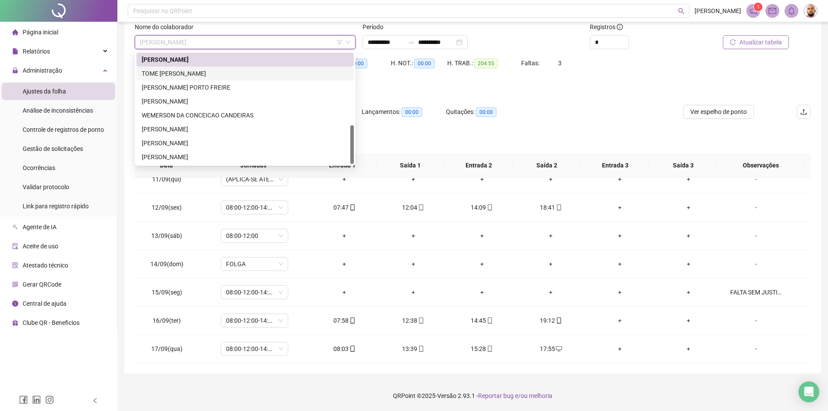
click at [231, 77] on div "TOME [PERSON_NAME]" at bounding box center [245, 74] width 207 height 10
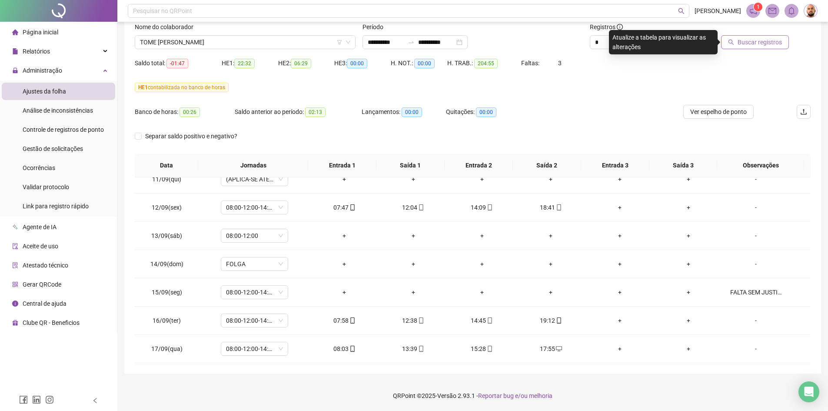
click at [752, 42] on span "Buscar registros" at bounding box center [760, 42] width 44 height 10
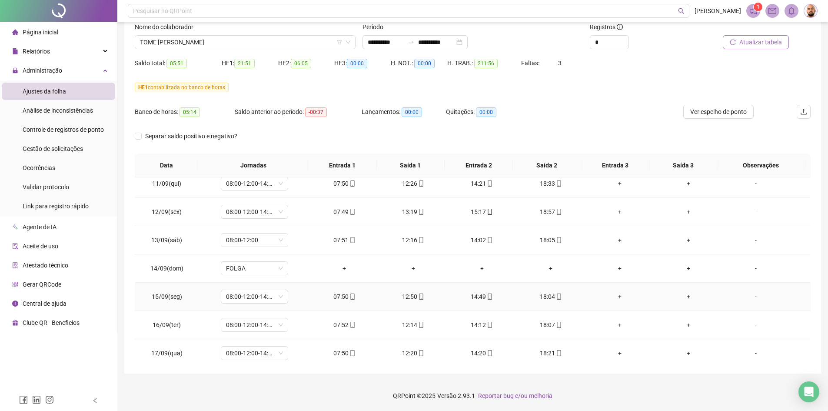
scroll to position [719, 0]
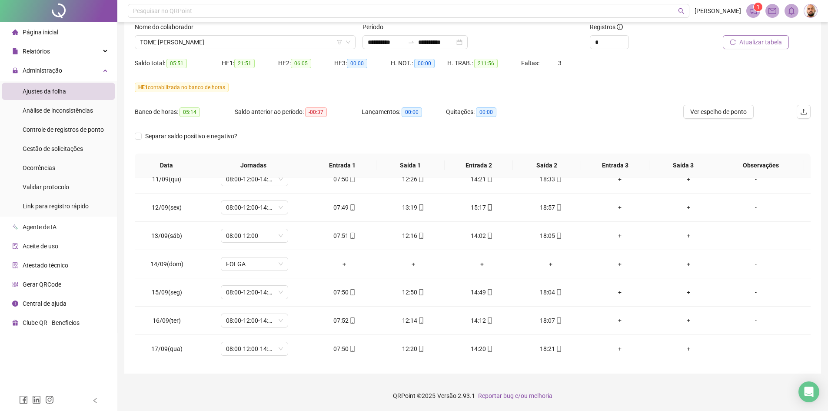
click at [279, 40] on span "TOME [PERSON_NAME]" at bounding box center [245, 42] width 210 height 13
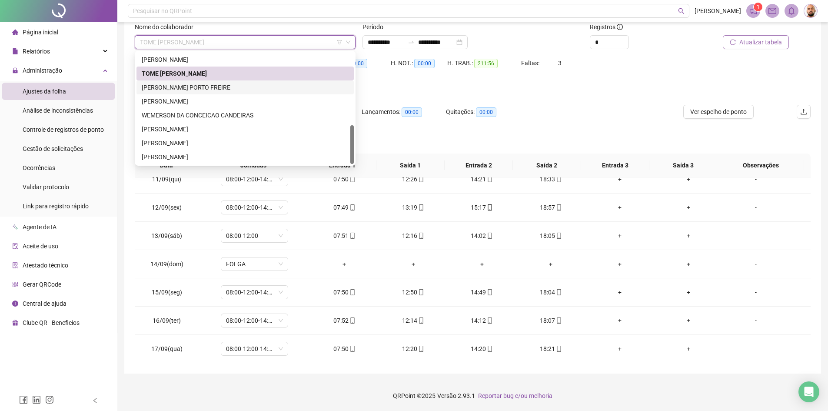
click at [222, 84] on div "[PERSON_NAME] PORTO FREIRE" at bounding box center [245, 88] width 207 height 10
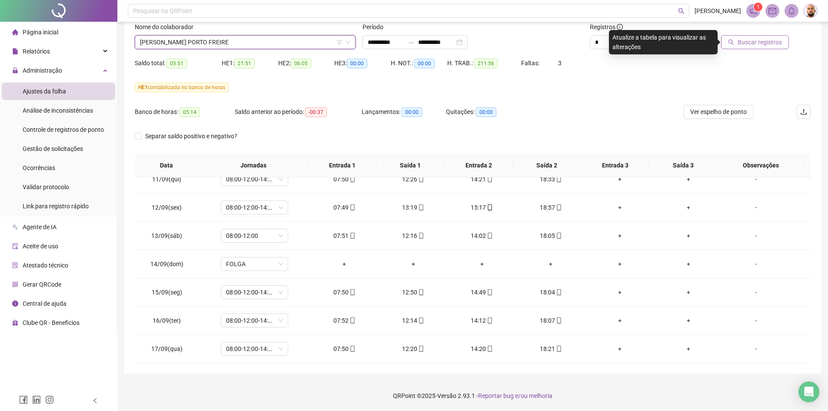
click at [774, 45] on span "Buscar registros" at bounding box center [760, 42] width 44 height 10
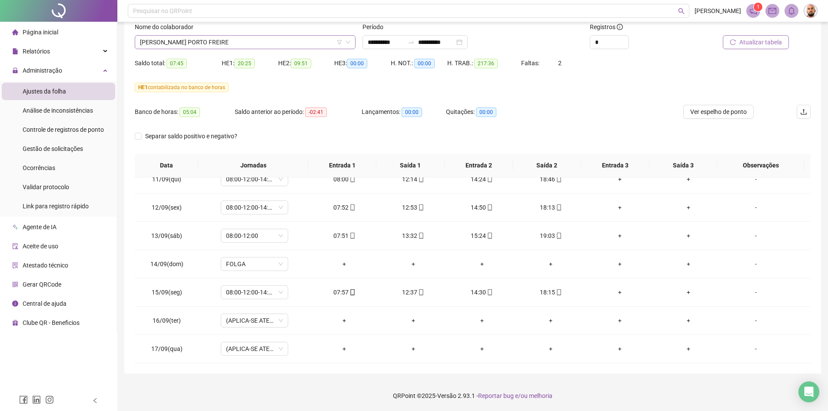
click at [238, 45] on span "[PERSON_NAME] PORTO FREIRE" at bounding box center [245, 42] width 210 height 13
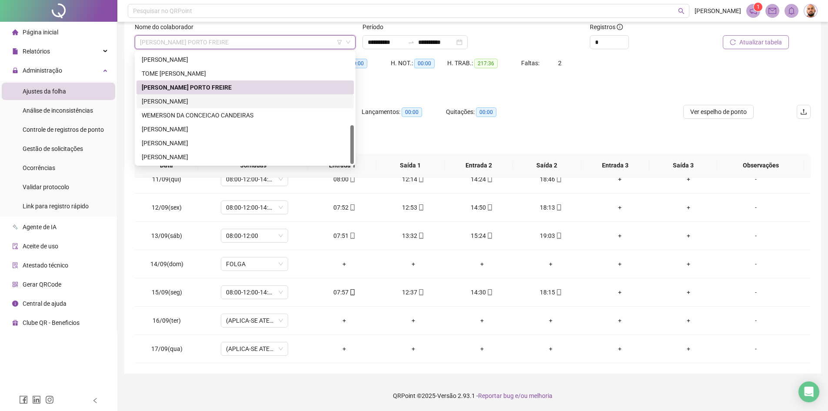
click at [222, 99] on div "[PERSON_NAME]" at bounding box center [245, 102] width 207 height 10
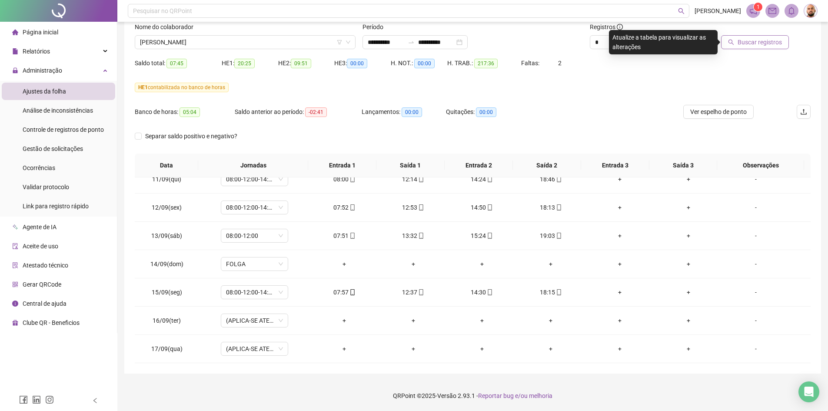
click at [765, 43] on span "Buscar registros" at bounding box center [760, 42] width 44 height 10
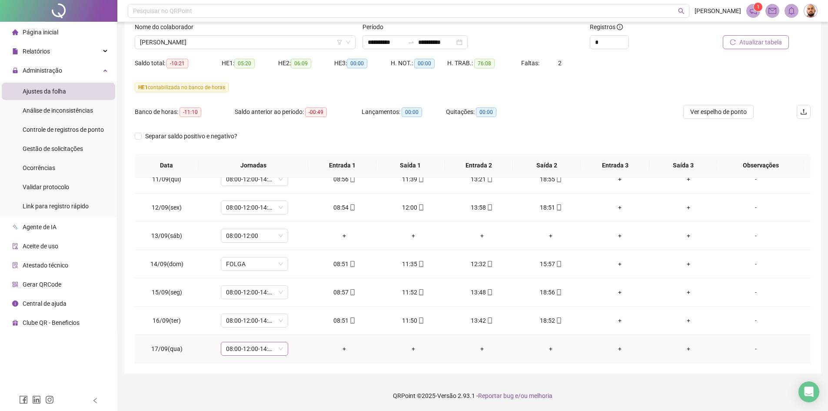
click at [279, 348] on span "08:00-12:00-14:00-18:00" at bounding box center [254, 348] width 57 height 13
click at [296, 303] on div "Folga compensatória" at bounding box center [268, 303] width 73 height 10
click at [294, 326] on span "Sim" at bounding box center [295, 326] width 10 height 10
click at [756, 43] on span "Atualizar tabela" at bounding box center [761, 42] width 43 height 10
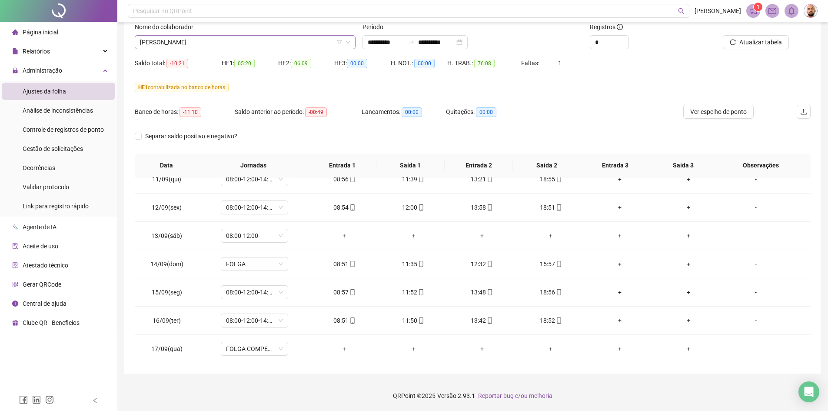
click at [258, 40] on span "[PERSON_NAME]" at bounding box center [245, 42] width 210 height 13
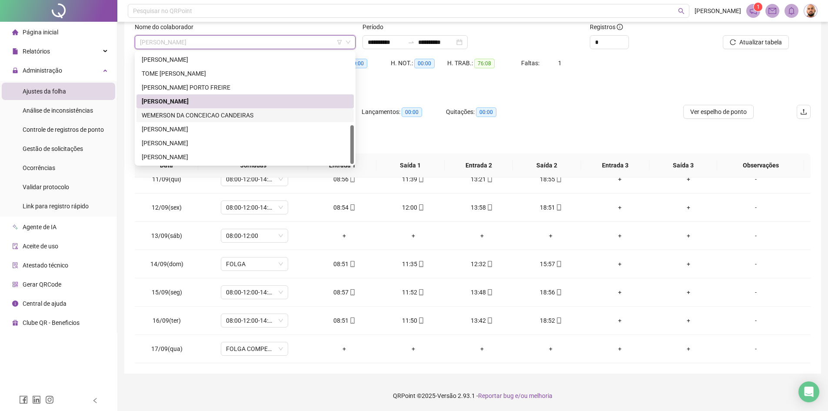
click at [223, 114] on div "WEMERSON DA CONCEICAO CANDEIRAS" at bounding box center [245, 115] width 207 height 10
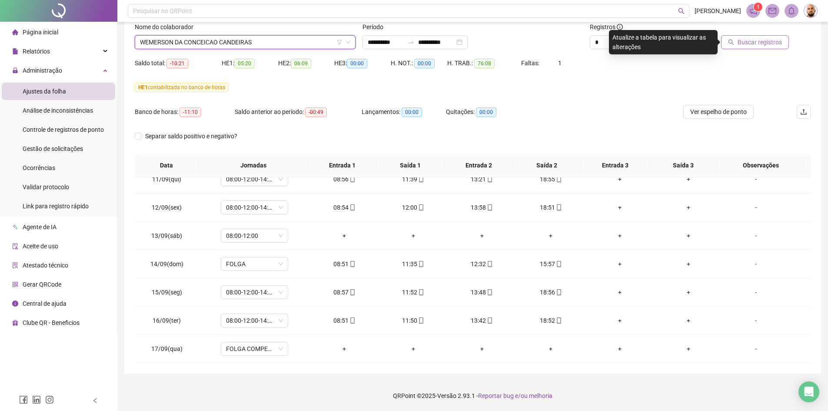
click at [754, 37] on span "Buscar registros" at bounding box center [760, 42] width 44 height 10
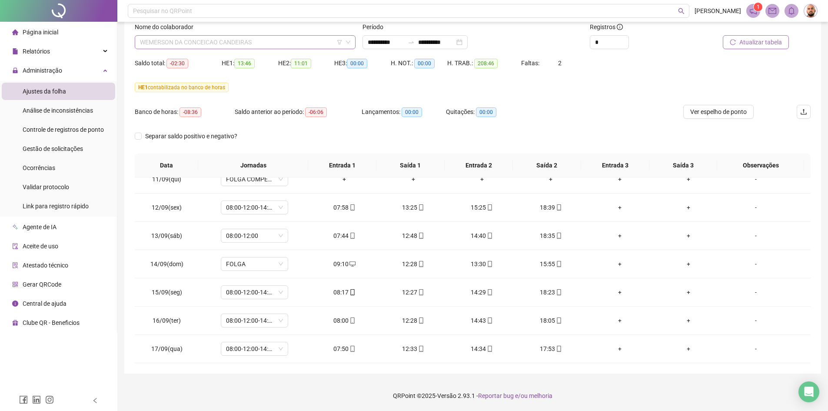
click at [276, 41] on span "WEMERSON DA CONCEICAO CANDEIRAS" at bounding box center [245, 42] width 210 height 13
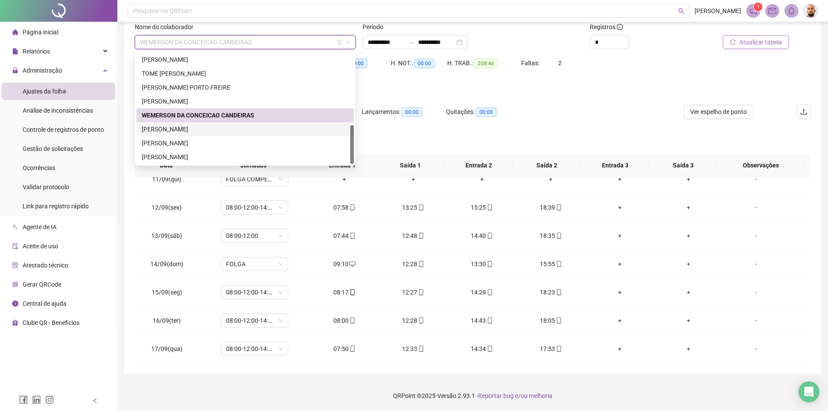
click at [201, 130] on div "[PERSON_NAME]" at bounding box center [245, 129] width 207 height 10
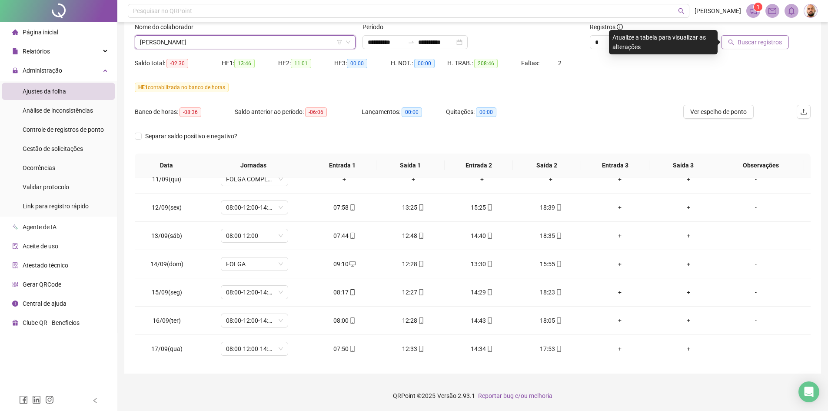
click at [753, 47] on span "Buscar registros" at bounding box center [760, 42] width 44 height 10
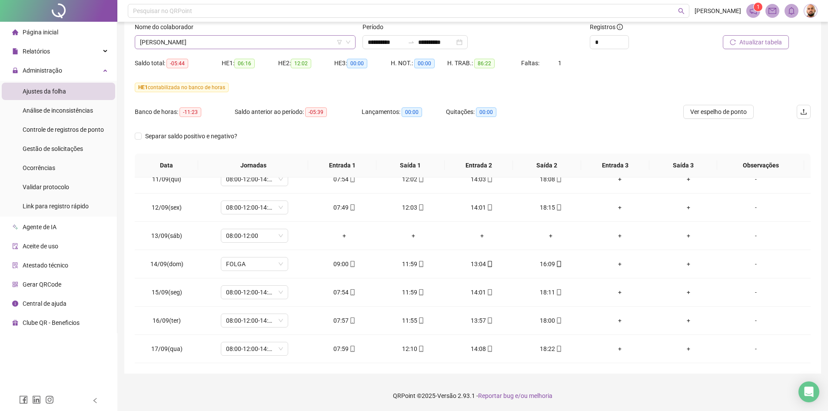
click at [247, 41] on span "[PERSON_NAME]" at bounding box center [245, 42] width 210 height 13
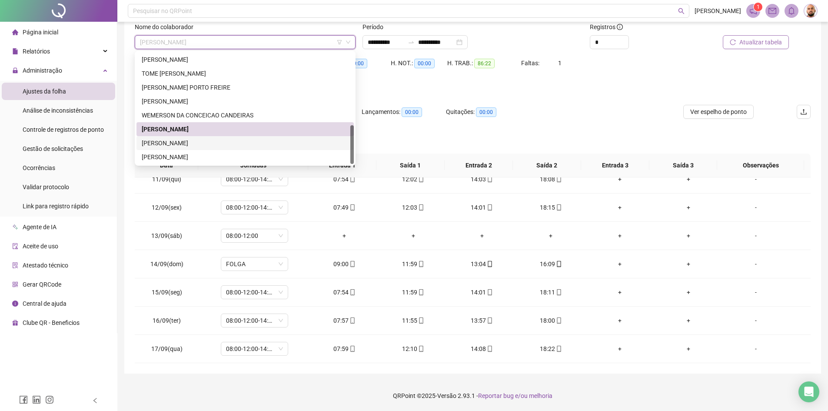
click at [210, 144] on div "[PERSON_NAME]" at bounding box center [245, 143] width 207 height 10
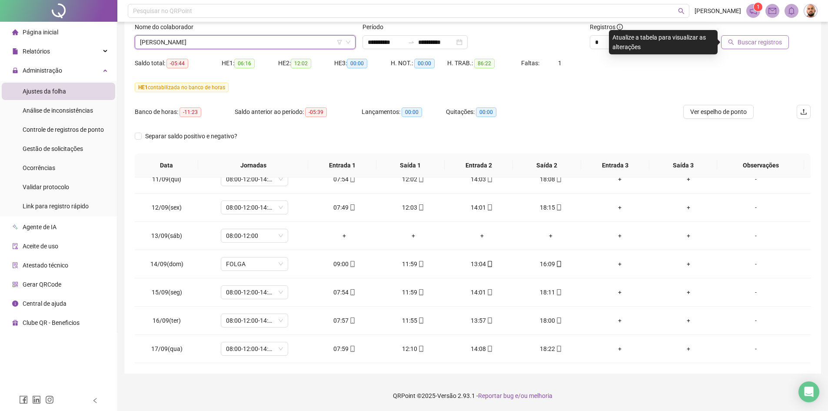
click at [767, 46] on span "Buscar registros" at bounding box center [760, 42] width 44 height 10
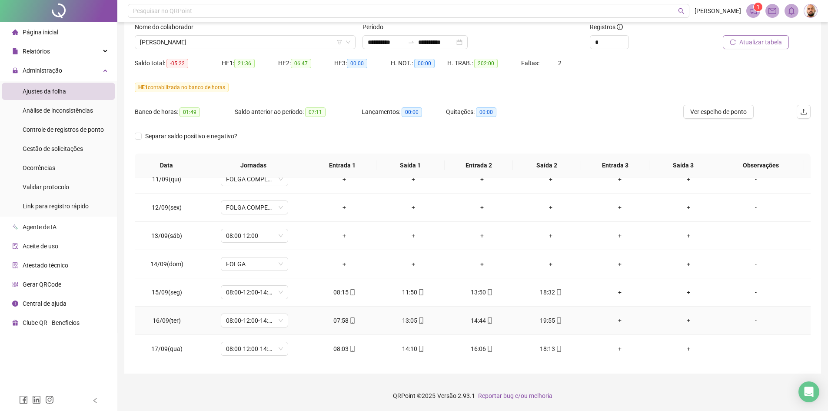
click at [548, 321] on div "19:55" at bounding box center [551, 321] width 55 height 10
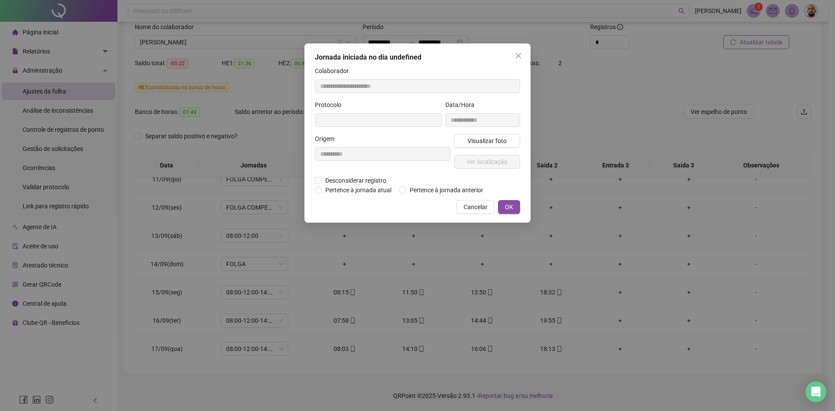
type input "**********"
click at [503, 163] on span "Ver localização" at bounding box center [487, 163] width 41 height 10
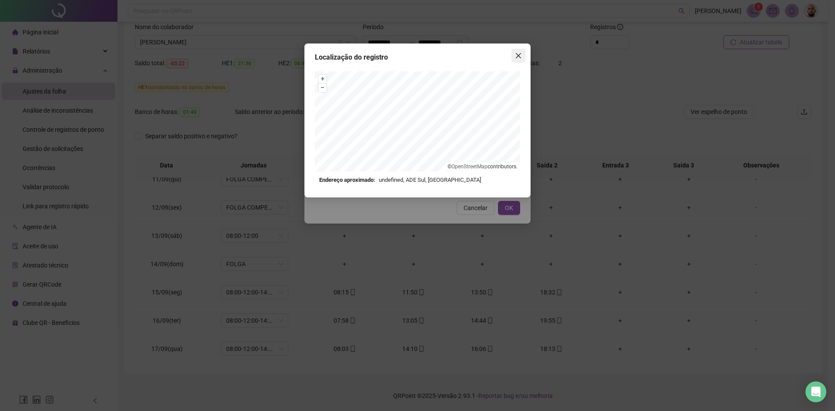
click at [517, 57] on icon "close" at bounding box center [518, 55] width 5 height 5
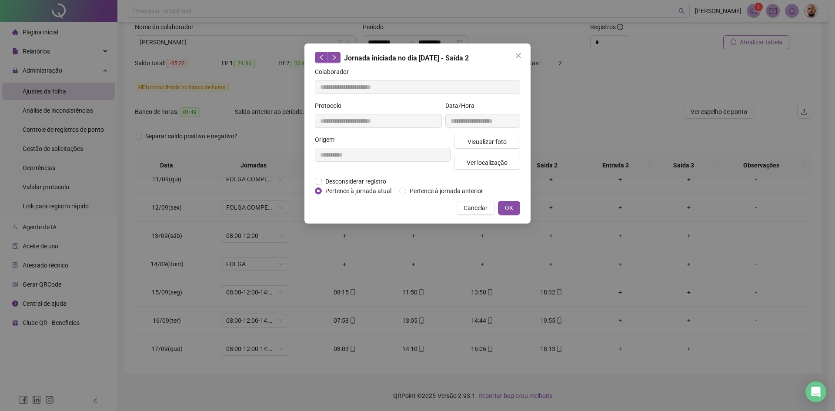
click at [517, 56] on icon "close" at bounding box center [518, 55] width 7 height 7
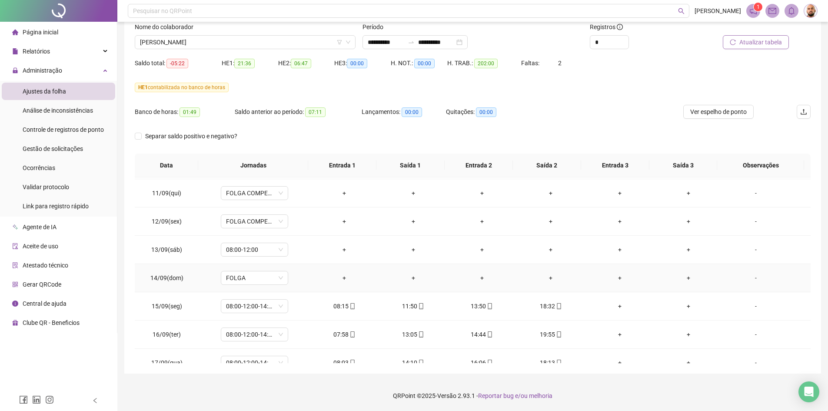
scroll to position [719, 0]
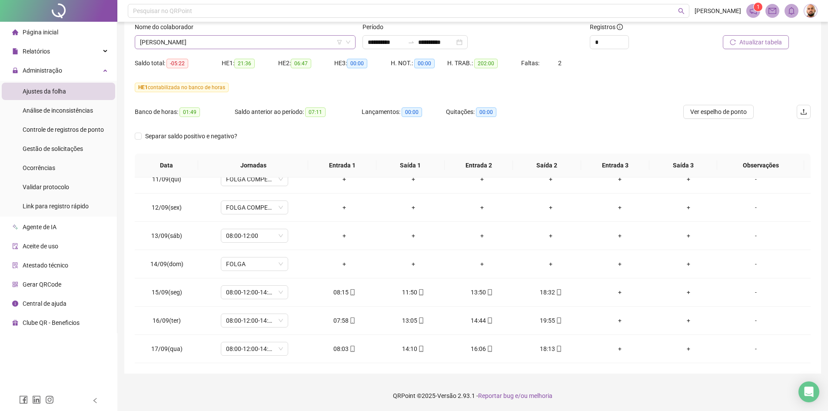
click at [255, 43] on span "[PERSON_NAME]" at bounding box center [245, 42] width 210 height 13
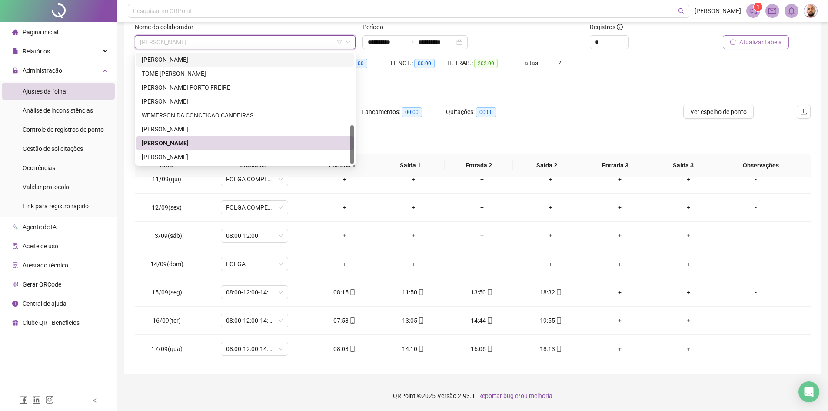
click at [250, 43] on span "[PERSON_NAME]" at bounding box center [245, 42] width 210 height 13
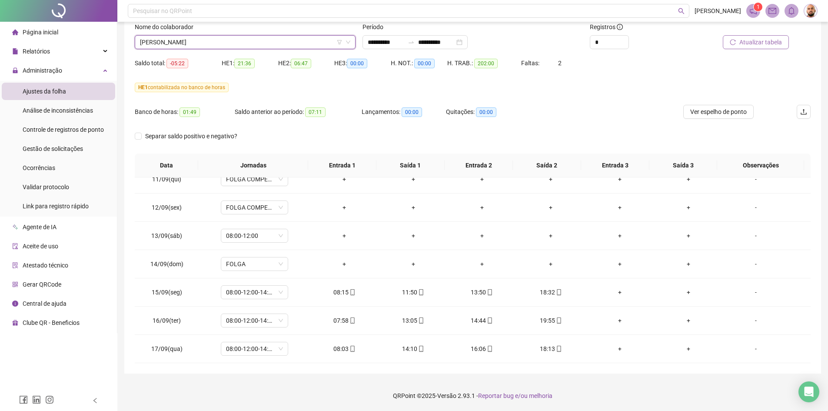
click at [251, 40] on span "[PERSON_NAME]" at bounding box center [245, 42] width 210 height 13
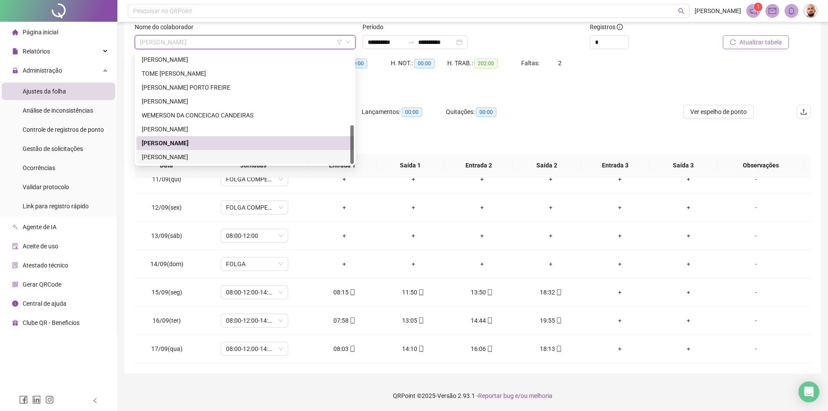
click at [226, 161] on div "[PERSON_NAME]" at bounding box center [245, 157] width 207 height 10
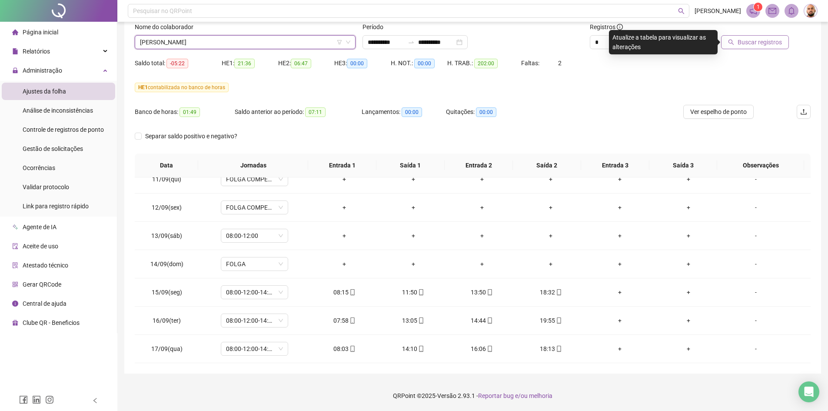
click at [754, 45] on span "Buscar registros" at bounding box center [760, 42] width 44 height 10
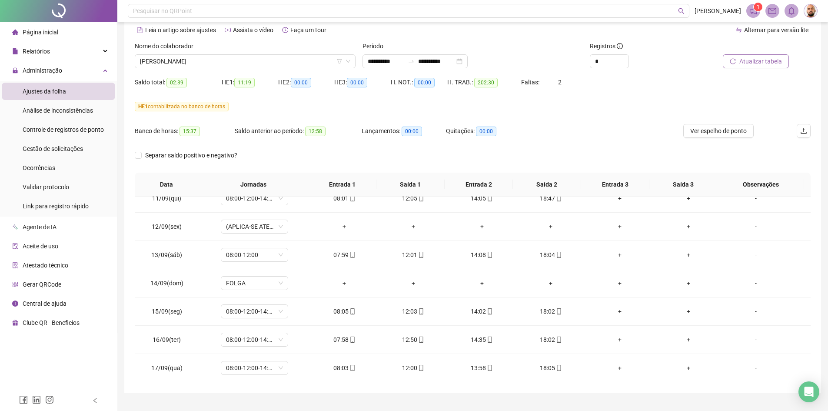
scroll to position [58, 0]
